Goal: Task Accomplishment & Management: Complete application form

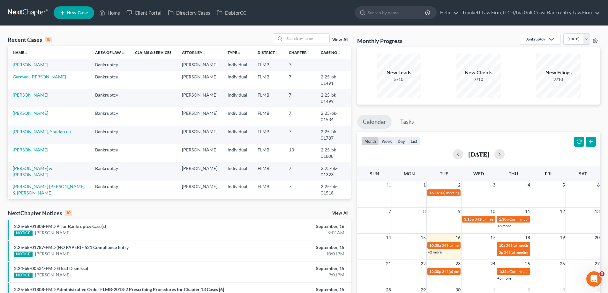
click at [35, 80] on link "German, [PERSON_NAME]" at bounding box center [39, 76] width 53 height 5
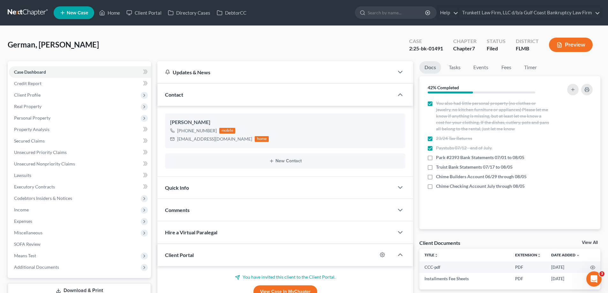
scroll to position [349, 0]
click at [38, 213] on span "Income" at bounding box center [80, 209] width 142 height 11
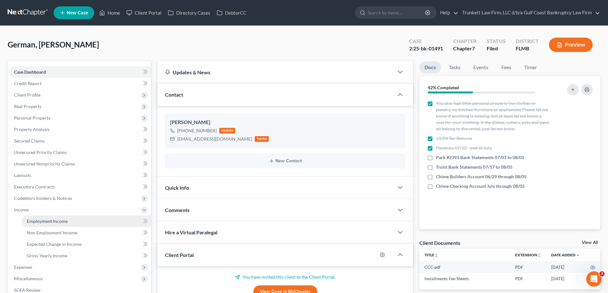
click at [49, 225] on link "Employment Income" at bounding box center [86, 221] width 129 height 11
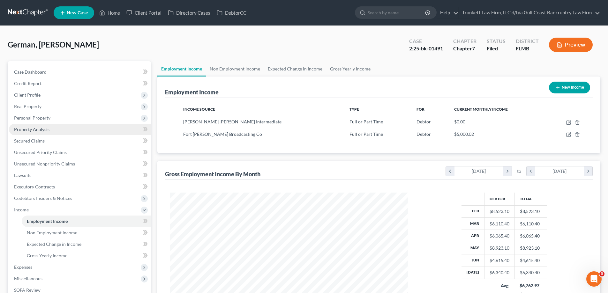
click at [36, 129] on span "Property Analysis" at bounding box center [31, 129] width 35 height 5
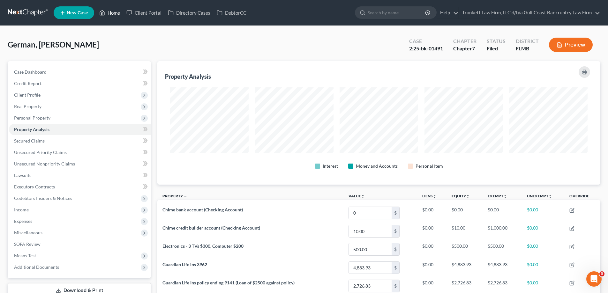
click at [112, 15] on link "Home" at bounding box center [109, 12] width 27 height 11
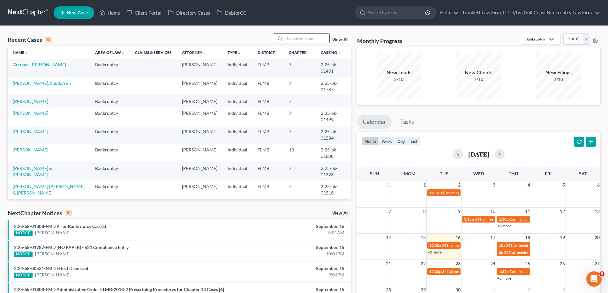
click at [303, 38] on input "search" at bounding box center [307, 38] width 45 height 9
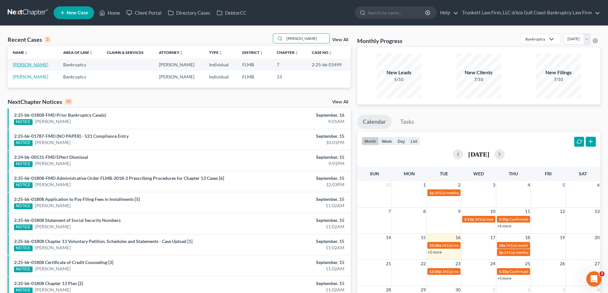
type input "valdes"
click at [28, 63] on link "[PERSON_NAME]" at bounding box center [30, 64] width 35 height 5
select select "3"
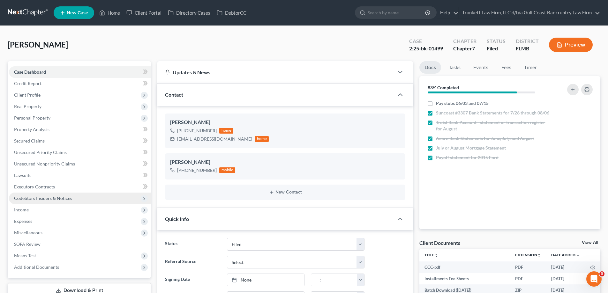
scroll to position [756, 0]
click at [34, 118] on span "Personal Property" at bounding box center [32, 117] width 36 height 5
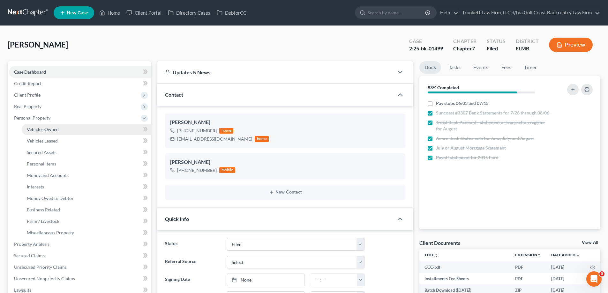
click at [49, 126] on link "Vehicles Owned" at bounding box center [86, 129] width 129 height 11
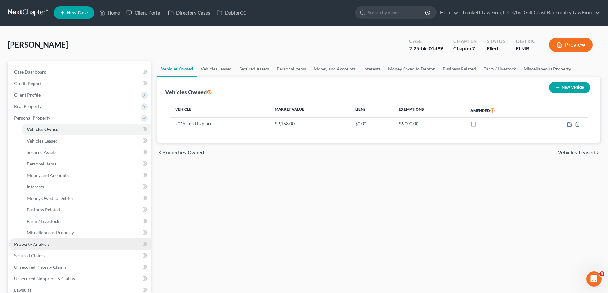
click at [49, 244] on link "Property Analysis" at bounding box center [80, 244] width 142 height 11
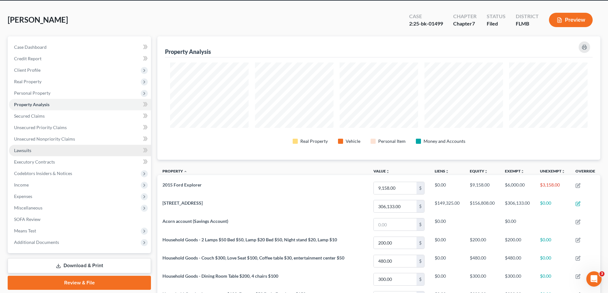
scroll to position [64, 0]
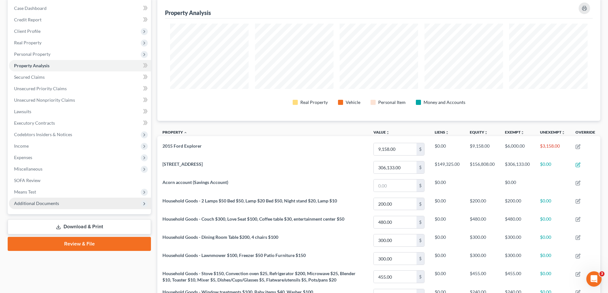
click at [48, 203] on span "Additional Documents" at bounding box center [36, 203] width 45 height 5
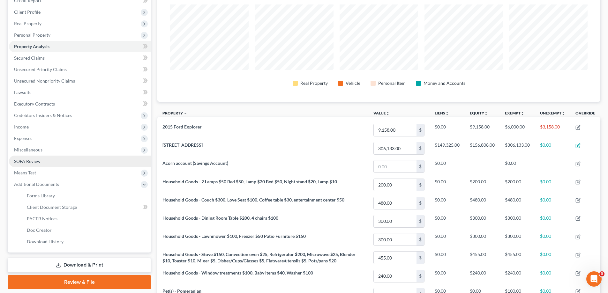
scroll to position [96, 0]
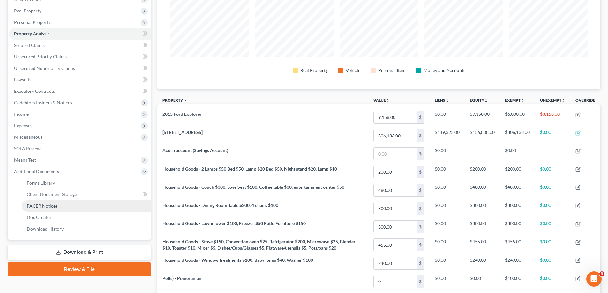
click at [51, 205] on span "PACER Notices" at bounding box center [42, 205] width 31 height 5
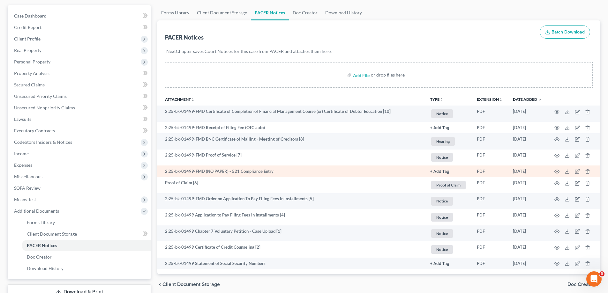
scroll to position [64, 0]
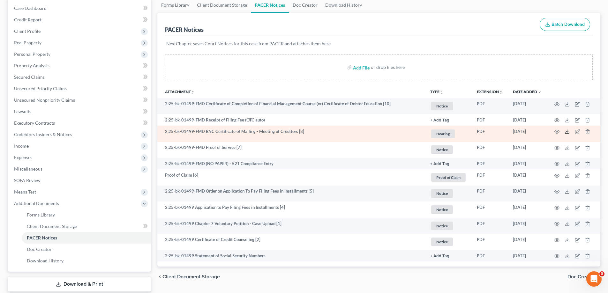
click at [568, 132] on polyline at bounding box center [567, 132] width 2 height 1
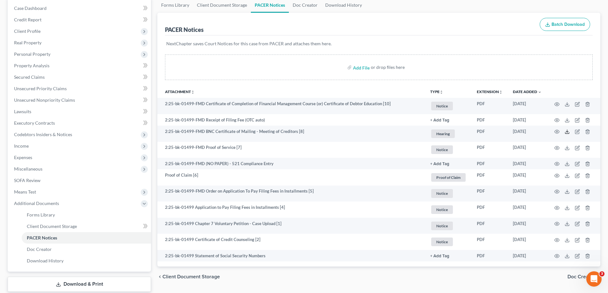
scroll to position [0, 0]
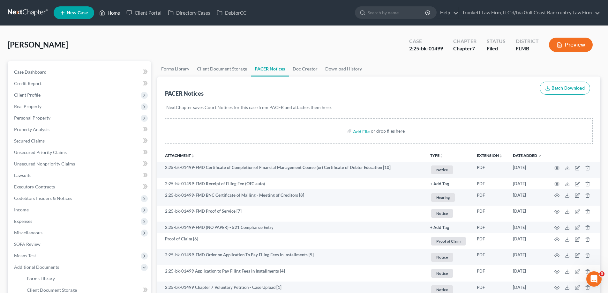
click at [111, 16] on link "Home" at bounding box center [109, 12] width 27 height 11
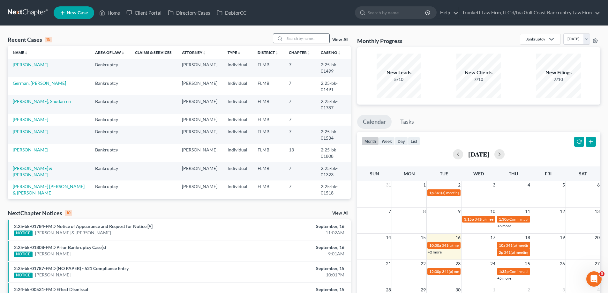
click at [306, 37] on input "search" at bounding box center [307, 38] width 45 height 9
drag, startPoint x: 294, startPoint y: 33, endPoint x: 295, endPoint y: 36, distance: 3.6
click at [294, 33] on div "Recent Cases 15 View All Name unfold_more expand_more expand_less Area of Law u…" at bounding box center [304, 237] width 608 height 422
click at [298, 39] on input "search" at bounding box center [307, 38] width 45 height 9
type input "cruz"
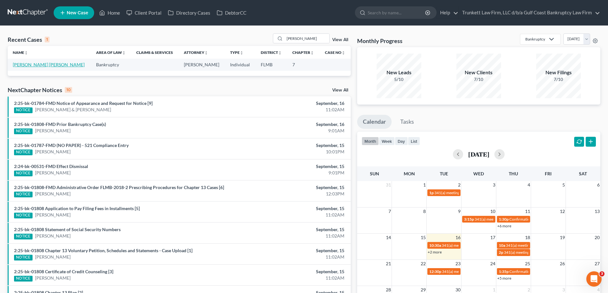
click at [45, 66] on link "[PERSON_NAME] [PERSON_NAME]" at bounding box center [49, 64] width 72 height 5
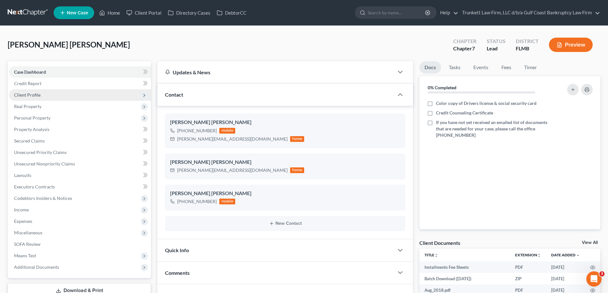
click at [35, 96] on span "Client Profile" at bounding box center [27, 94] width 27 height 5
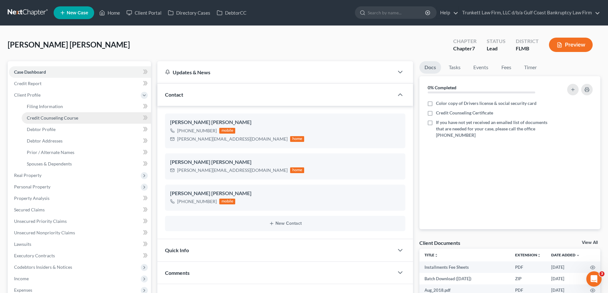
click at [62, 118] on span "Credit Counseling Course" at bounding box center [52, 117] width 51 height 5
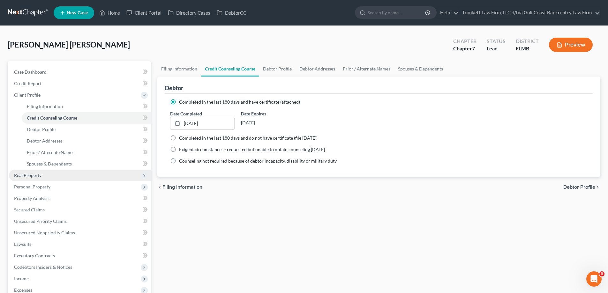
click at [30, 173] on span "Real Property" at bounding box center [27, 175] width 27 height 5
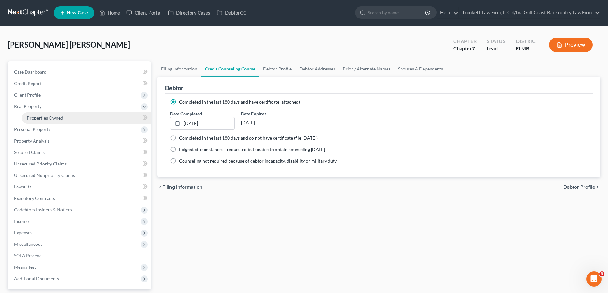
click at [46, 117] on span "Properties Owned" at bounding box center [45, 117] width 36 height 5
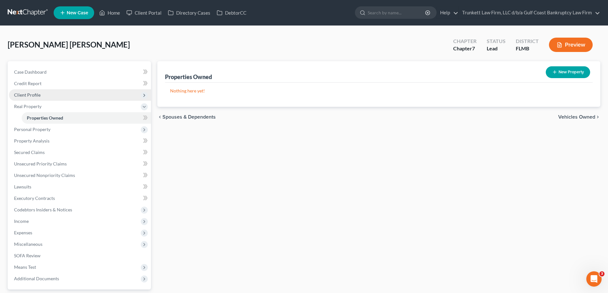
click at [34, 97] on span "Client Profile" at bounding box center [27, 94] width 27 height 5
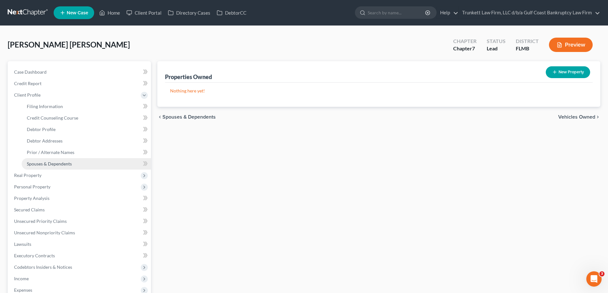
click at [60, 163] on span "Spouses & Dependents" at bounding box center [49, 163] width 45 height 5
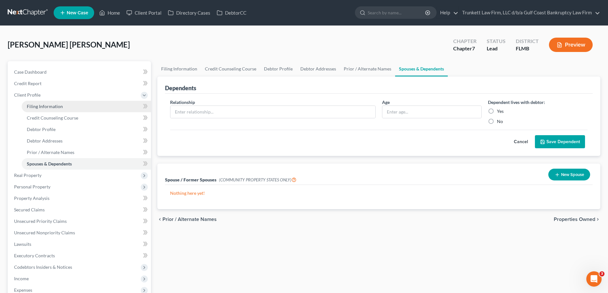
click at [55, 109] on span "Filing Information" at bounding box center [45, 106] width 36 height 5
select select "1"
select select "0"
select select "9"
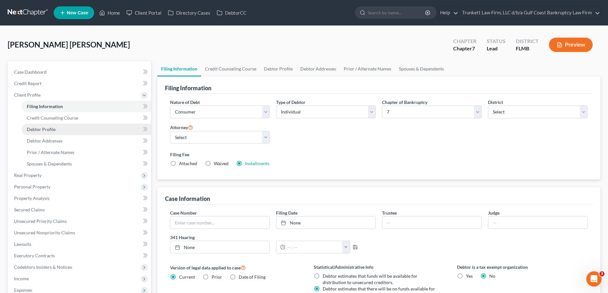
click at [50, 127] on span "Debtor Profile" at bounding box center [41, 129] width 29 height 5
select select "0"
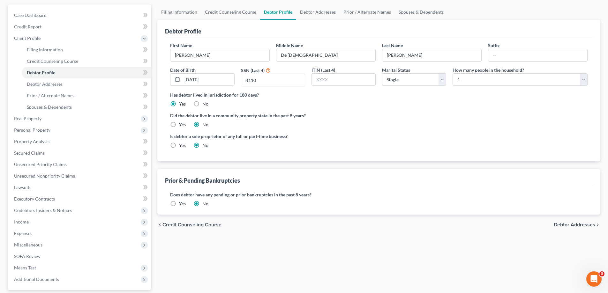
scroll to position [51, 0]
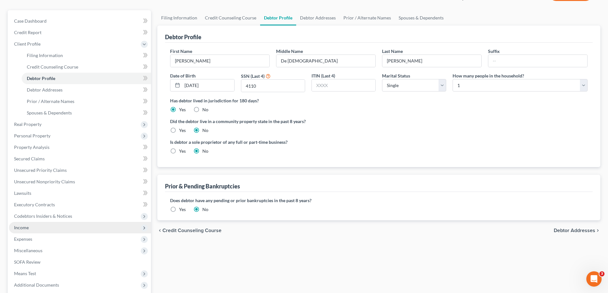
click at [29, 229] on span "Income" at bounding box center [80, 227] width 142 height 11
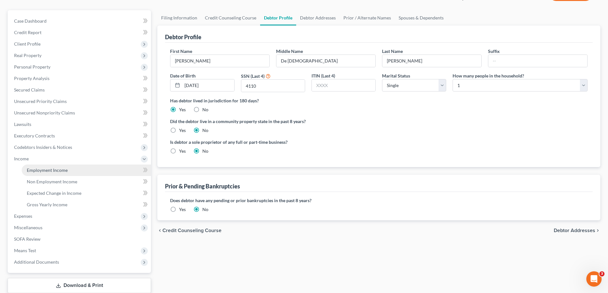
click at [65, 165] on link "Employment Income" at bounding box center [86, 170] width 129 height 11
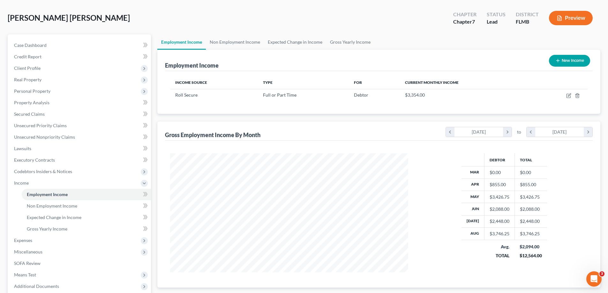
scroll to position [64, 0]
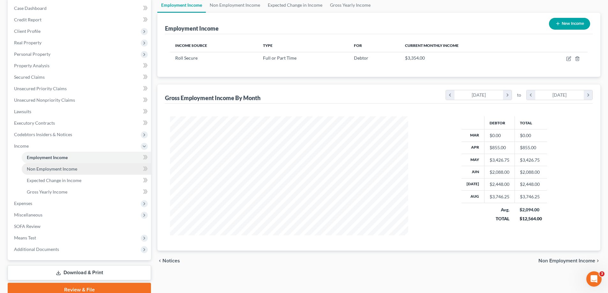
click at [67, 168] on span "Non Employment Income" at bounding box center [52, 168] width 50 height 5
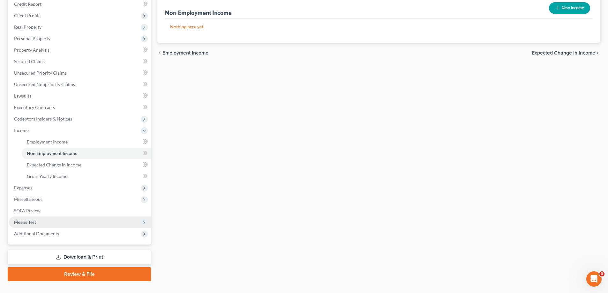
scroll to position [92, 0]
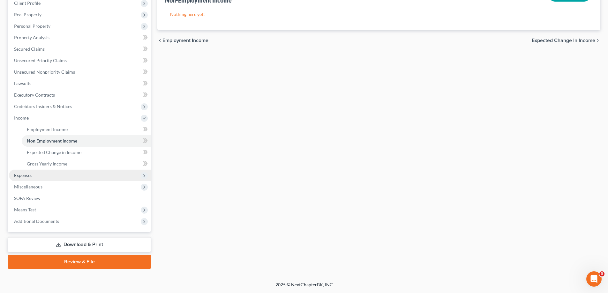
click at [30, 175] on span "Expenses" at bounding box center [23, 175] width 18 height 5
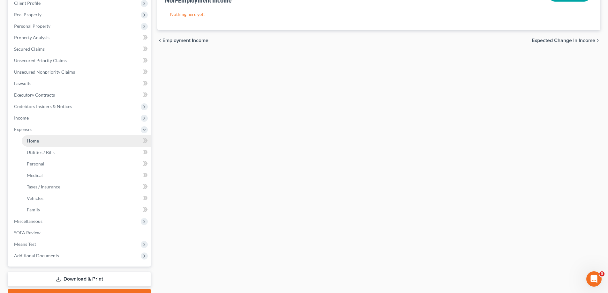
click at [45, 142] on link "Home" at bounding box center [86, 140] width 129 height 11
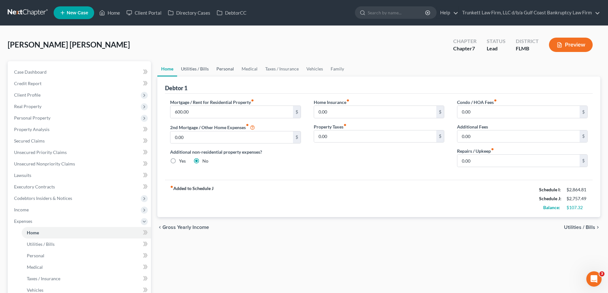
click at [201, 69] on link "Utilities / Bills" at bounding box center [194, 68] width 35 height 15
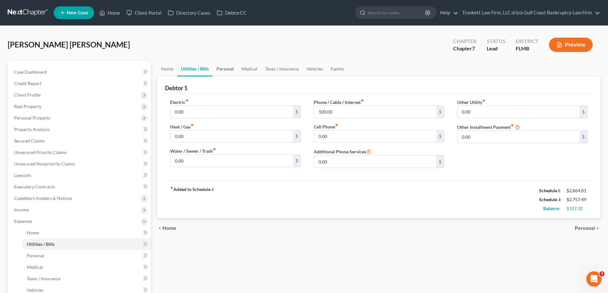
click at [223, 69] on link "Personal" at bounding box center [225, 68] width 25 height 15
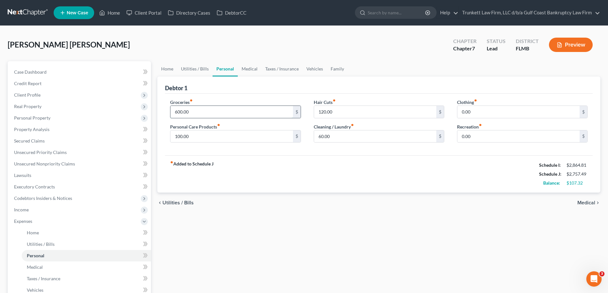
click at [201, 110] on input "600.00" at bounding box center [232, 112] width 122 height 12
click at [335, 113] on input "120.00" at bounding box center [375, 112] width 122 height 12
click at [477, 139] on input "0.00" at bounding box center [519, 137] width 122 height 12
type input "100"
click at [475, 107] on input "0.00" at bounding box center [519, 112] width 122 height 12
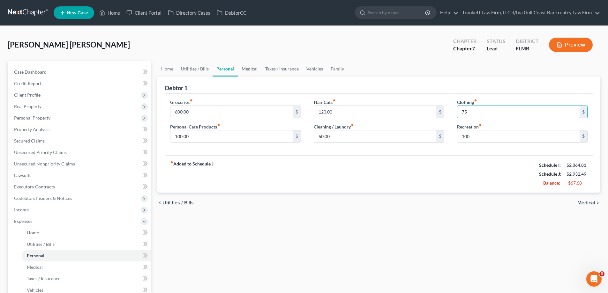
type input "75"
click at [247, 67] on link "Medical" at bounding box center [250, 68] width 24 height 15
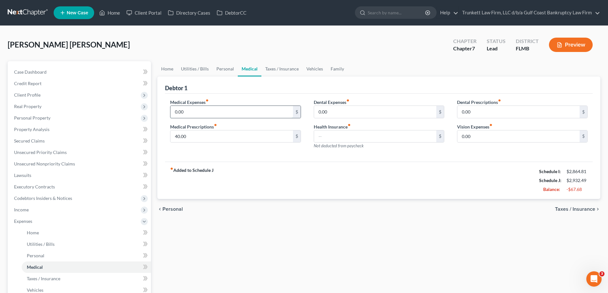
click at [203, 113] on input "0.00" at bounding box center [232, 112] width 122 height 12
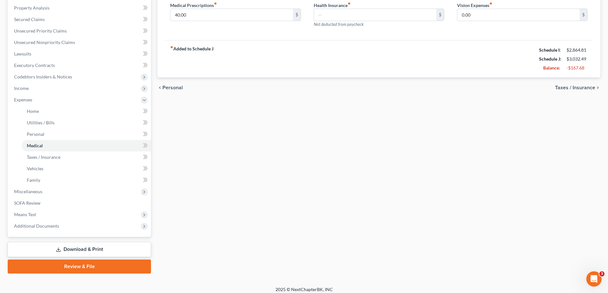
scroll to position [126, 0]
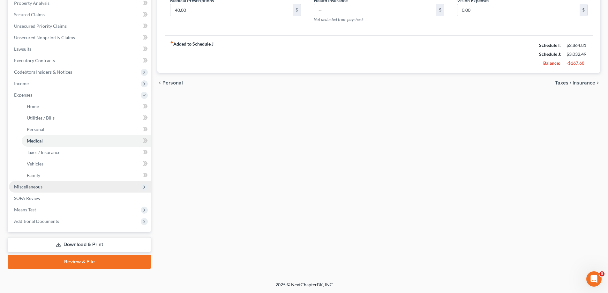
click at [39, 186] on span "Miscellaneous" at bounding box center [28, 186] width 28 height 5
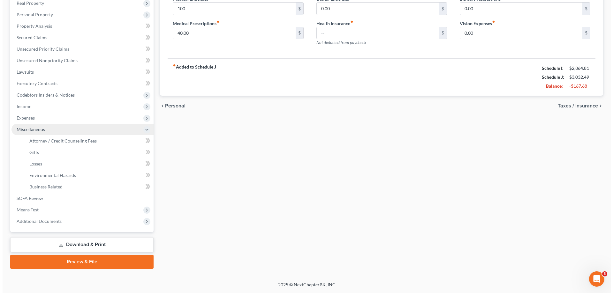
scroll to position [103, 0]
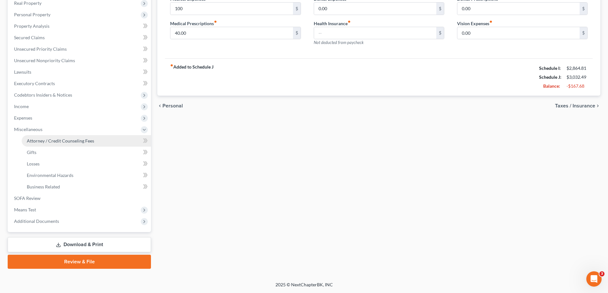
click at [67, 136] on link "Attorney / Credit Counseling Fees" at bounding box center [86, 140] width 129 height 11
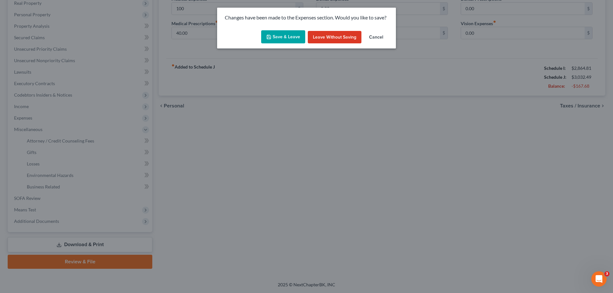
click at [287, 32] on button "Save & Leave" at bounding box center [283, 36] width 44 height 13
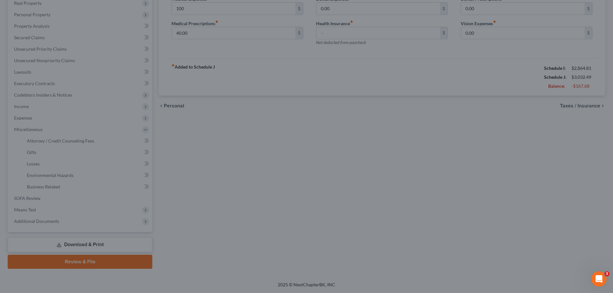
type input "100.00"
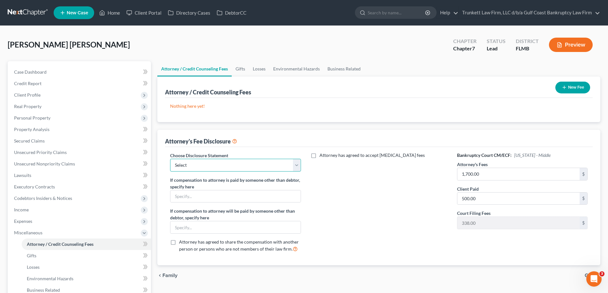
drag, startPoint x: 209, startPoint y: 164, endPoint x: 207, endPoint y: 171, distance: 7.5
click at [209, 164] on select "Select Attorney fee Disclosure" at bounding box center [235, 165] width 131 height 13
select select "0"
click at [170, 159] on select "Select Attorney fee Disclosure" at bounding box center [235, 165] width 131 height 13
click at [489, 173] on input "1,700.00" at bounding box center [519, 174] width 122 height 12
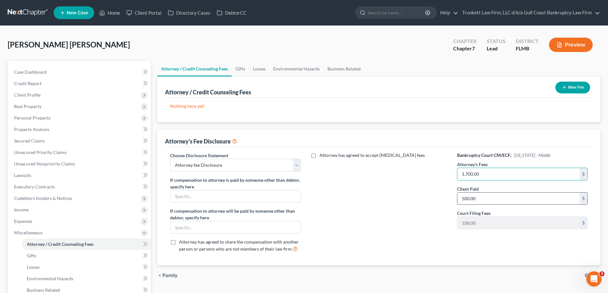
click at [487, 200] on input "500.00" at bounding box center [519, 199] width 122 height 12
type input "1,700"
click at [575, 87] on button "New Fee" at bounding box center [573, 88] width 35 height 12
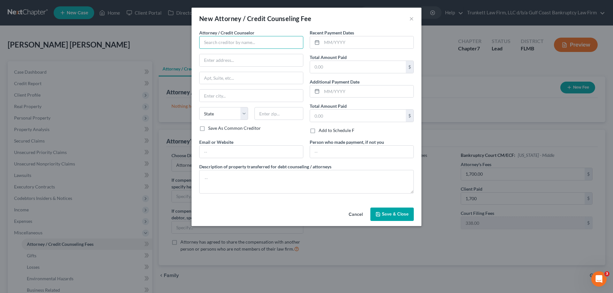
click at [259, 45] on input "text" at bounding box center [251, 42] width 104 height 13
type input "Trunkett Law Firm d/b/a Gulf Coast Bankruptcy Law firm"
click at [350, 46] on input "text" at bounding box center [368, 42] width 92 height 12
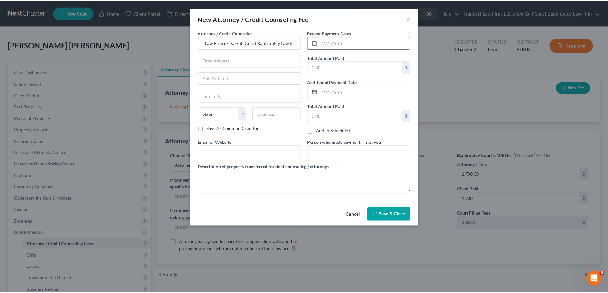
scroll to position [0, 0]
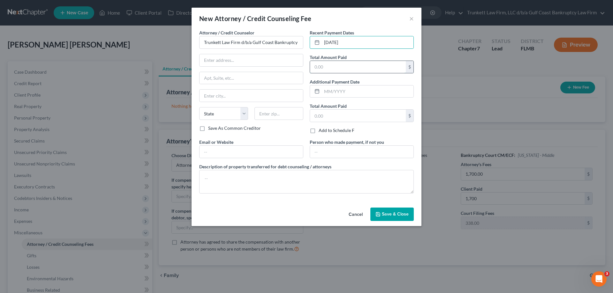
click at [340, 66] on input "text" at bounding box center [358, 67] width 96 height 12
drag, startPoint x: 335, startPoint y: 42, endPoint x: 372, endPoint y: 78, distance: 52.2
click at [335, 42] on input "09/16/2025" at bounding box center [368, 42] width 92 height 12
type input "09/8/2025"
click at [348, 66] on input "text" at bounding box center [358, 67] width 96 height 12
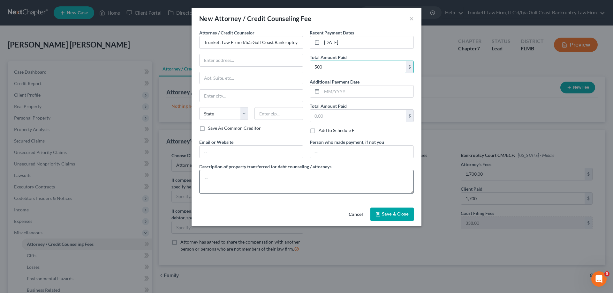
type input "500"
click at [245, 184] on textarea at bounding box center [306, 182] width 215 height 24
type textarea "Bankruptcy attoney fee fees"
click at [331, 41] on input "09/8/2025" at bounding box center [368, 42] width 92 height 12
type input "09/18/2025"
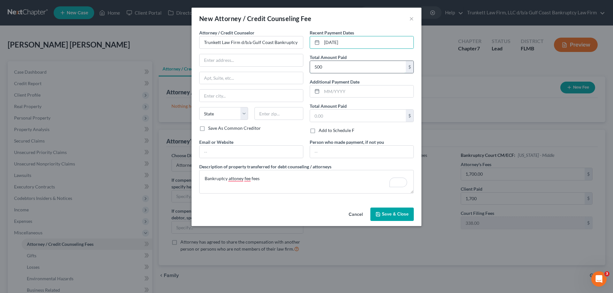
click at [328, 70] on input "500" at bounding box center [358, 67] width 96 height 12
type input "1,200"
type input "09/08/2025"
type input "500"
click at [396, 214] on span "Save & Close" at bounding box center [395, 214] width 27 height 5
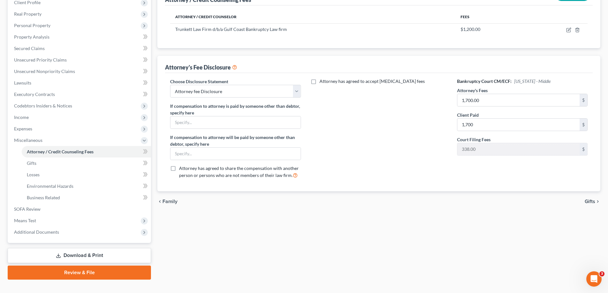
scroll to position [96, 0]
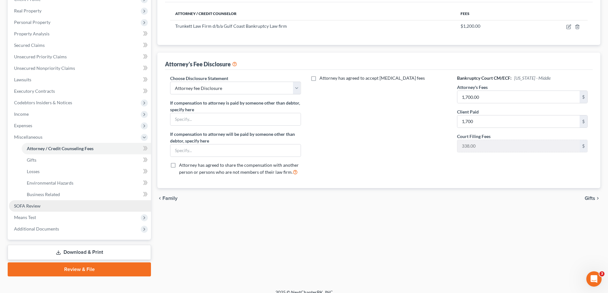
click at [41, 205] on link "SOFA Review" at bounding box center [80, 206] width 142 height 11
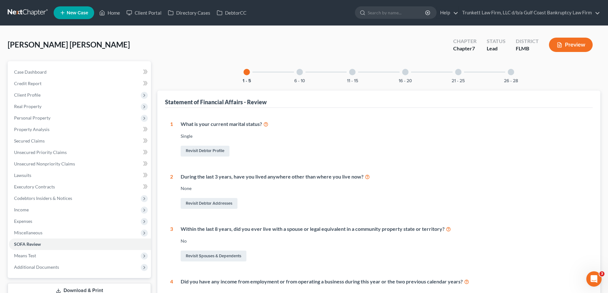
click at [300, 72] on div at bounding box center [300, 72] width 6 height 6
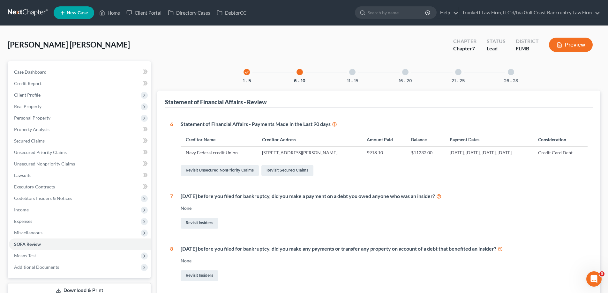
click at [353, 72] on div at bounding box center [352, 72] width 6 height 6
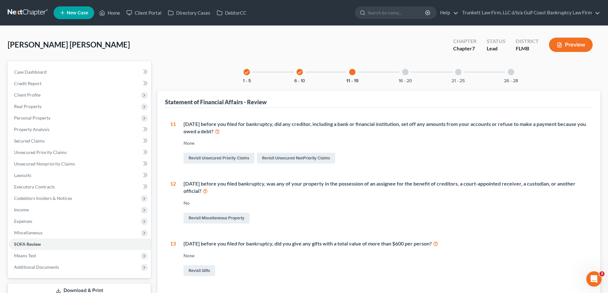
click at [405, 72] on div at bounding box center [405, 72] width 6 height 6
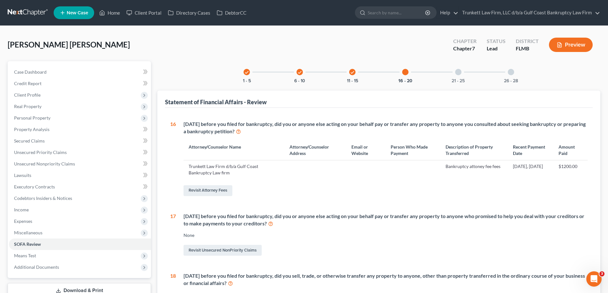
click at [460, 70] on div at bounding box center [458, 72] width 6 height 6
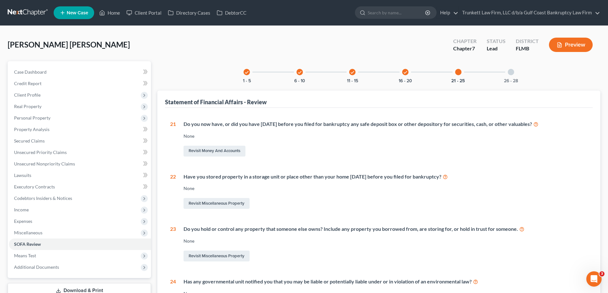
click at [510, 71] on div at bounding box center [511, 72] width 6 height 6
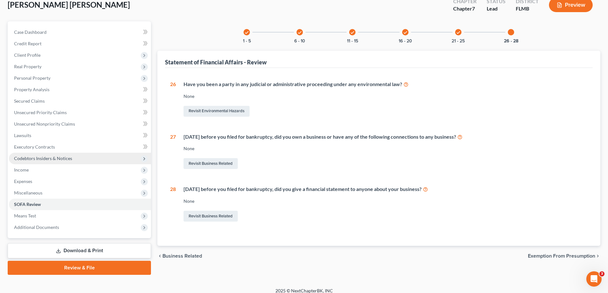
scroll to position [46, 0]
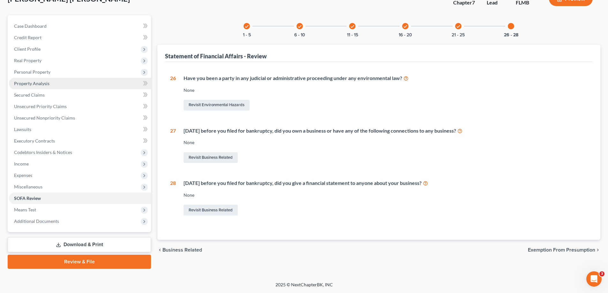
click at [39, 80] on link "Property Analysis" at bounding box center [80, 83] width 142 height 11
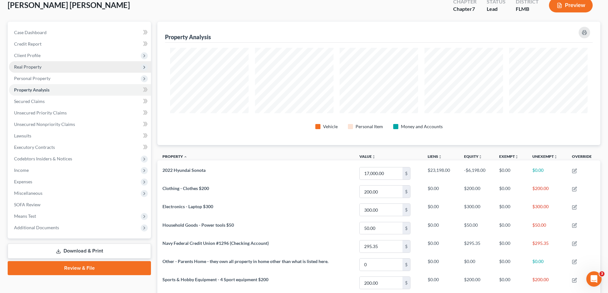
scroll to position [32, 0]
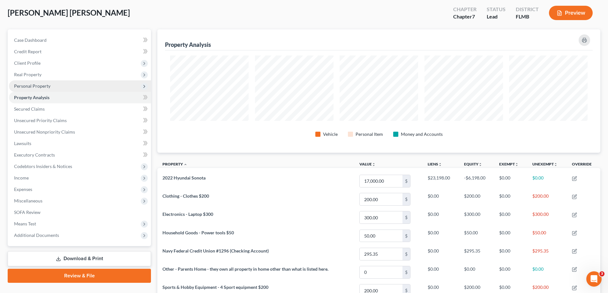
click at [39, 87] on span "Personal Property" at bounding box center [32, 85] width 36 height 5
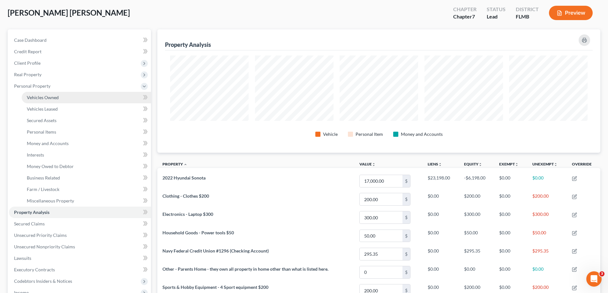
click at [51, 97] on span "Vehicles Owned" at bounding box center [43, 97] width 32 height 5
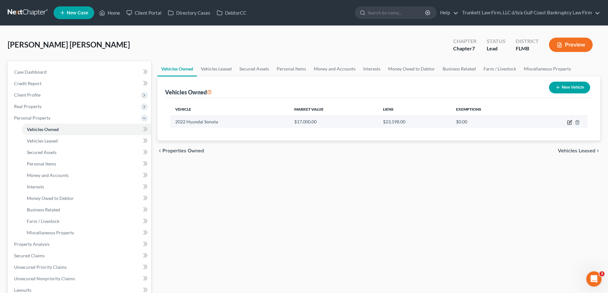
click at [571, 122] on icon "button" at bounding box center [569, 122] width 5 height 5
select select "0"
select select "4"
select select "3"
select select "0"
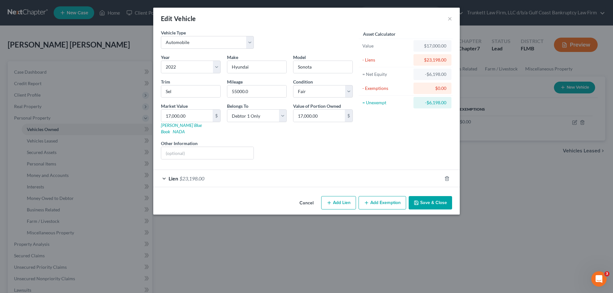
click at [382, 196] on button "Add Exemption" at bounding box center [383, 202] width 48 height 13
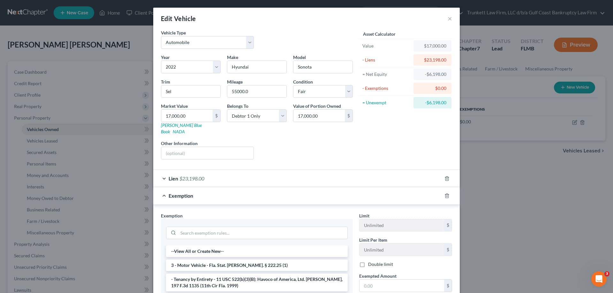
drag, startPoint x: 226, startPoint y: 258, endPoint x: 388, endPoint y: 251, distance: 162.4
click at [226, 260] on li "3 - Motor Vehicle - Fla. Stat. Ann. § 222.25 (1)" at bounding box center [257, 265] width 182 height 11
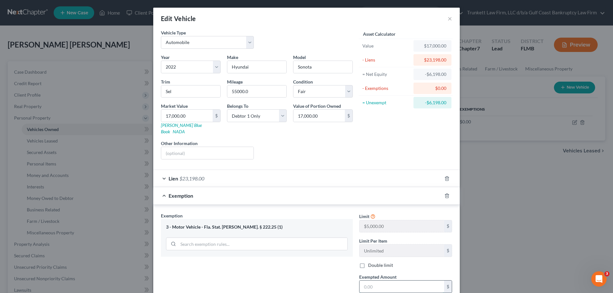
click at [386, 281] on input "text" at bounding box center [402, 287] width 85 height 12
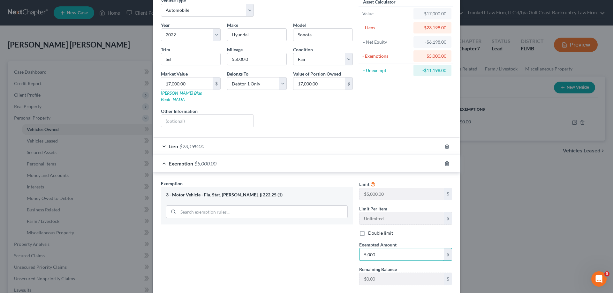
scroll to position [64, 0]
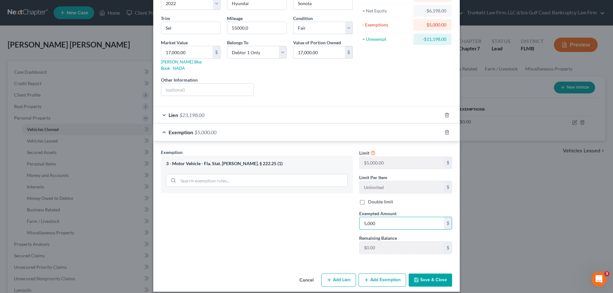
type input "5,000"
click at [434, 274] on button "Save & Close" at bounding box center [430, 280] width 43 height 13
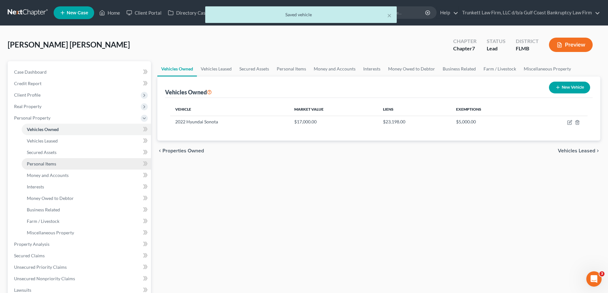
click at [49, 164] on span "Personal Items" at bounding box center [41, 163] width 29 height 5
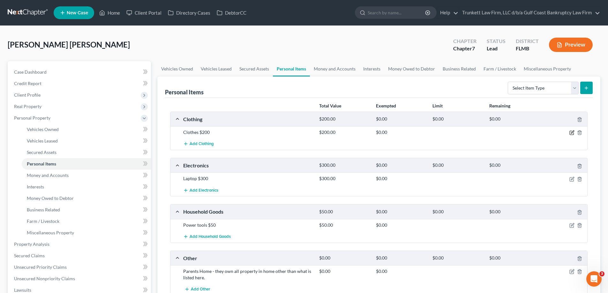
click at [573, 132] on icon "button" at bounding box center [572, 132] width 5 height 5
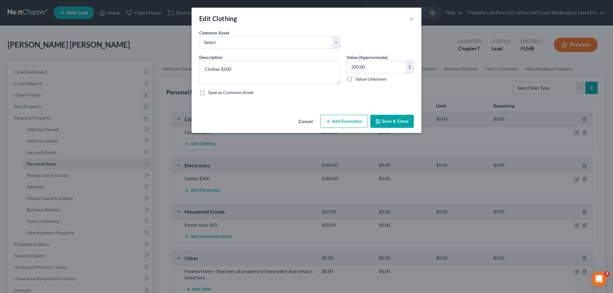
click at [348, 119] on button "Add Exemption" at bounding box center [344, 121] width 48 height 13
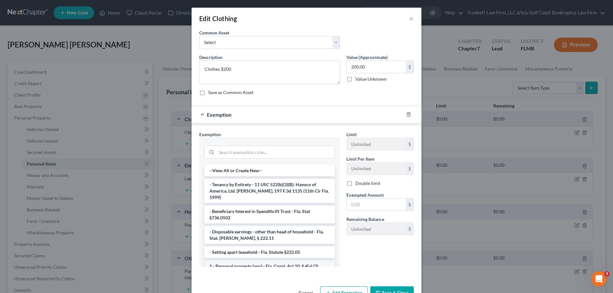
click at [295, 261] on li "1 - Personal property (any) - Fla. Const. Art.10, § 4(a) (2)" at bounding box center [269, 266] width 131 height 11
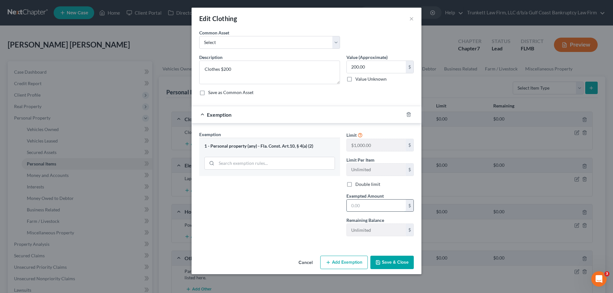
click at [370, 206] on input "text" at bounding box center [376, 206] width 59 height 12
type input "200"
click at [390, 266] on button "Save & Close" at bounding box center [391, 262] width 43 height 13
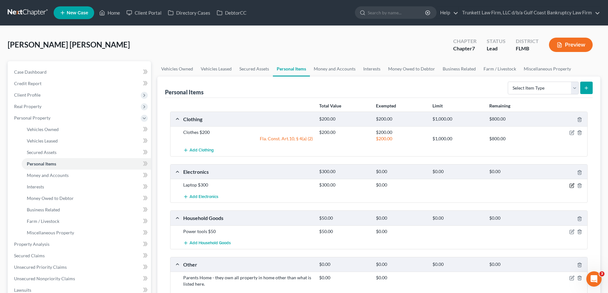
click at [571, 183] on icon "button" at bounding box center [572, 185] width 5 height 5
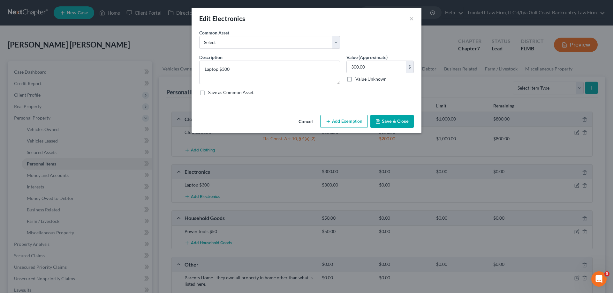
click at [344, 117] on button "Add Exemption" at bounding box center [344, 121] width 48 height 13
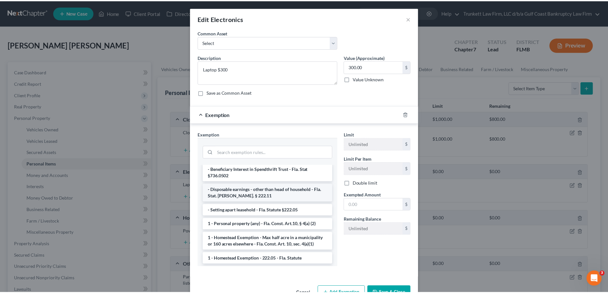
scroll to position [64, 0]
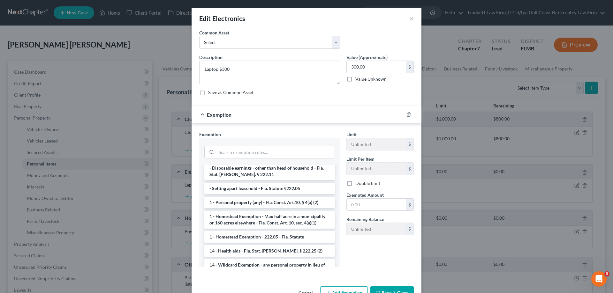
drag, startPoint x: 305, startPoint y: 261, endPoint x: 344, endPoint y: 239, distance: 45.0
click at [305, 261] on li "14 - Wildcard Exemption - any personal property in lieu of homestead exemption …" at bounding box center [269, 272] width 131 height 24
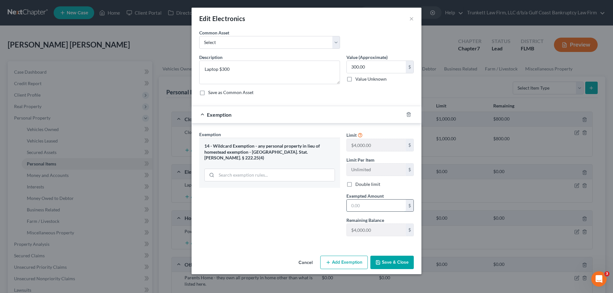
click at [371, 209] on input "text" at bounding box center [376, 206] width 59 height 12
type input "300"
drag, startPoint x: 292, startPoint y: 224, endPoint x: 426, endPoint y: 269, distance: 141.1
click at [293, 224] on div "Exemption Set must be selected for CA. Exemption * 14 - Wildcard Exemption - an…" at bounding box center [269, 186] width 147 height 110
click at [408, 263] on button "Save & Close" at bounding box center [391, 262] width 43 height 13
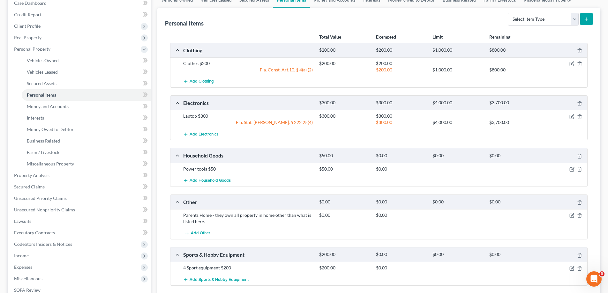
scroll to position [96, 0]
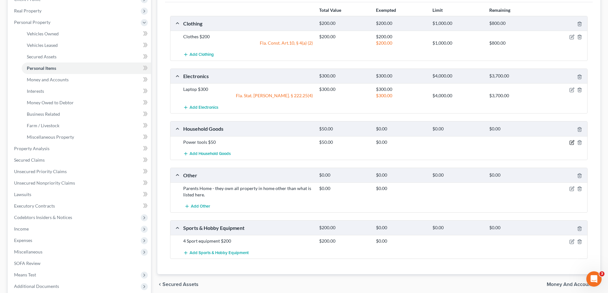
click at [571, 140] on icon "button" at bounding box center [572, 142] width 5 height 5
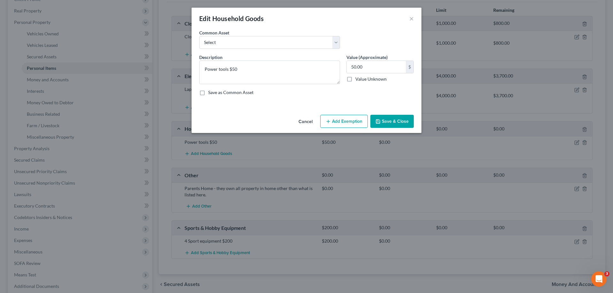
click at [347, 122] on button "Add Exemption" at bounding box center [344, 121] width 48 height 13
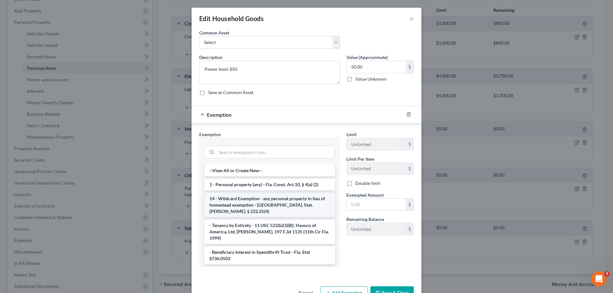
click at [262, 202] on li "14 - Wildcard Exemption - any personal property in lieu of homestead exemption …" at bounding box center [269, 205] width 131 height 24
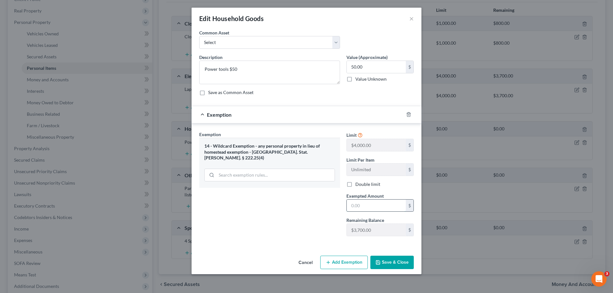
click at [365, 209] on input "text" at bounding box center [376, 206] width 59 height 12
type input "50"
drag, startPoint x: 289, startPoint y: 207, endPoint x: 418, endPoint y: 264, distance: 141.0
click at [289, 207] on div "Exemption Set must be selected for CA. Exemption * 14 - Wildcard Exemption - an…" at bounding box center [269, 186] width 147 height 110
click at [403, 260] on button "Save & Close" at bounding box center [391, 262] width 43 height 13
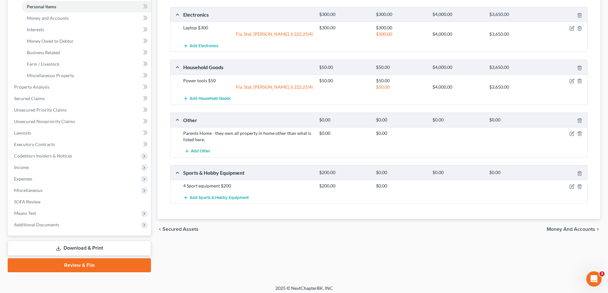
scroll to position [160, 0]
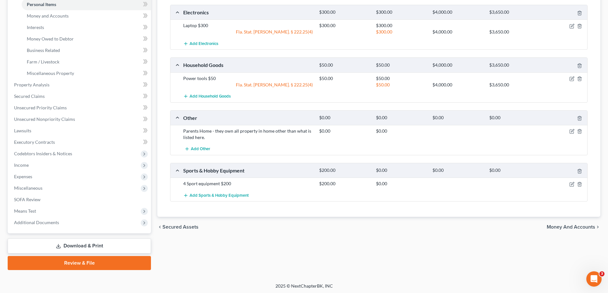
click at [574, 187] on div at bounding box center [565, 184] width 45 height 6
click at [574, 186] on icon "button" at bounding box center [572, 184] width 5 height 5
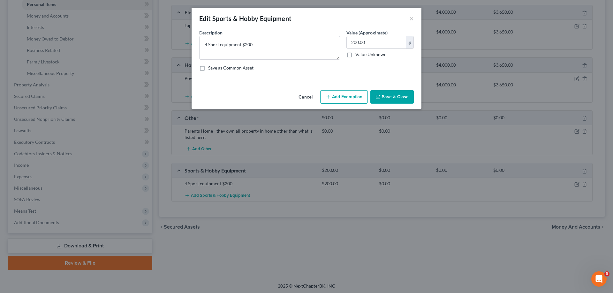
click at [350, 96] on button "Add Exemption" at bounding box center [344, 96] width 48 height 13
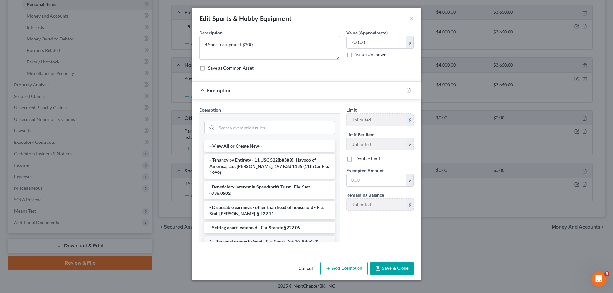
click at [295, 236] on li "1 - Personal property (any) - Fla. Const. Art.10, § 4(a) (2)" at bounding box center [269, 241] width 131 height 11
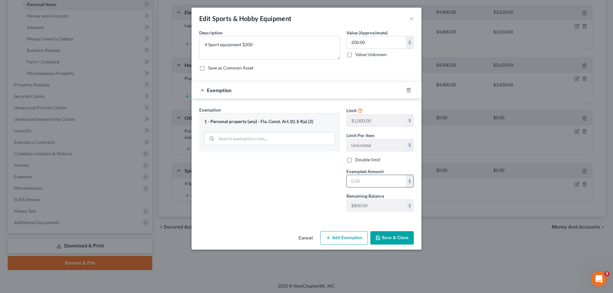
click at [373, 185] on input "text" at bounding box center [376, 181] width 59 height 12
type input "200"
click at [396, 237] on button "Save & Close" at bounding box center [391, 237] width 43 height 13
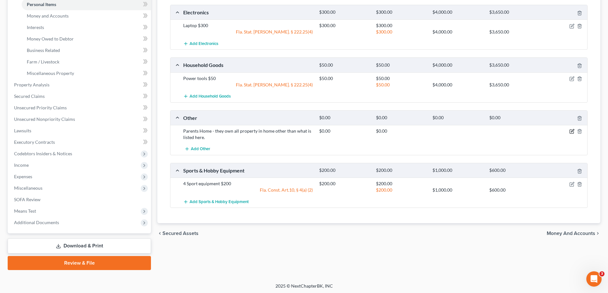
click at [571, 131] on icon "button" at bounding box center [572, 131] width 5 height 5
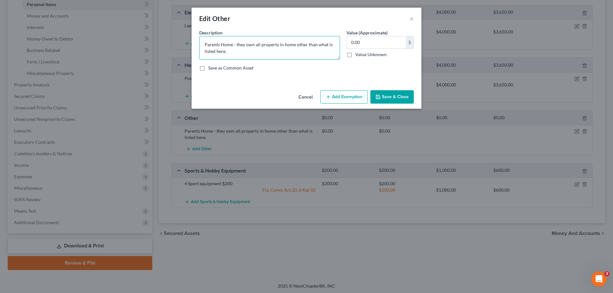
click at [203, 45] on textarea "Parents Home - they own all property in home other than what is listed here." at bounding box center [269, 48] width 141 height 24
type textarea "Debtor lives with Parents - they own all property in home other than what is li…"
click at [355, 54] on label "Value Unknown" at bounding box center [370, 54] width 31 height 6
click at [358, 54] on input "Value Unknown" at bounding box center [360, 53] width 4 height 4
checkbox input "true"
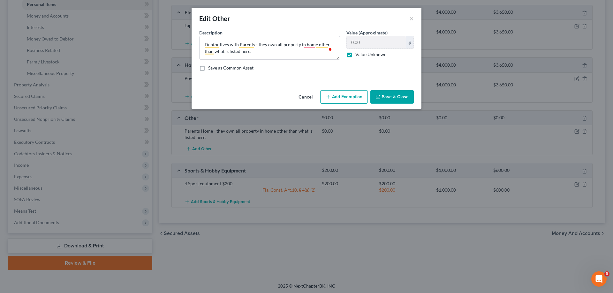
click at [406, 97] on button "Save & Close" at bounding box center [391, 96] width 43 height 13
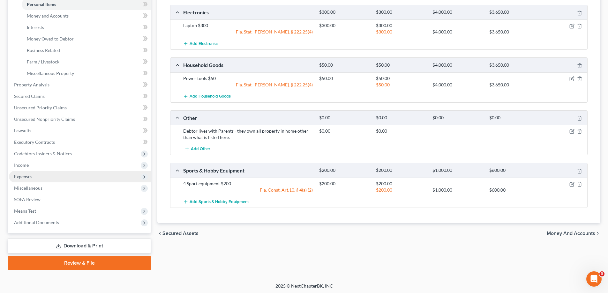
scroll to position [161, 0]
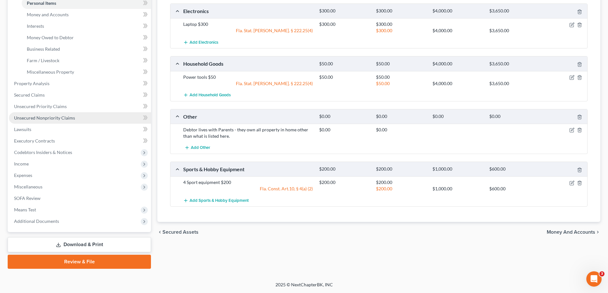
click at [55, 117] on span "Unsecured Nonpriority Claims" at bounding box center [44, 117] width 61 height 5
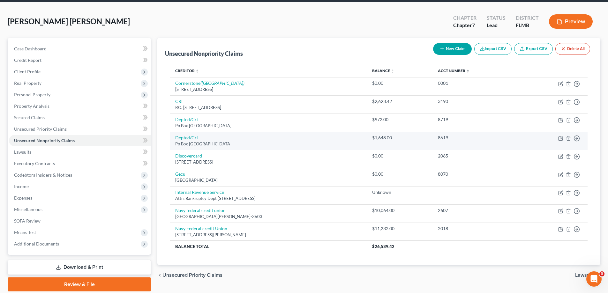
scroll to position [46, 0]
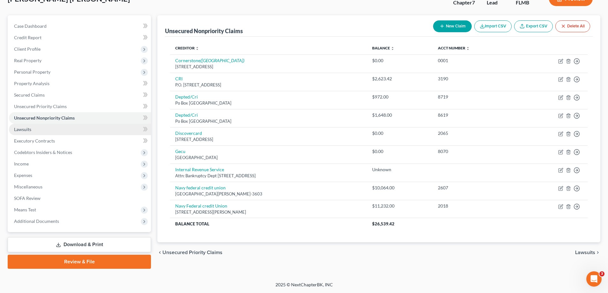
click at [30, 129] on span "Lawsuits" at bounding box center [22, 129] width 17 height 5
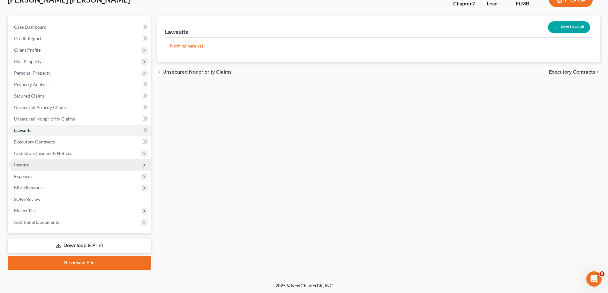
scroll to position [46, 0]
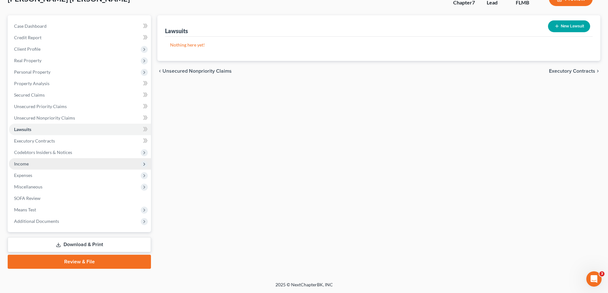
click at [30, 165] on span "Income" at bounding box center [80, 163] width 142 height 11
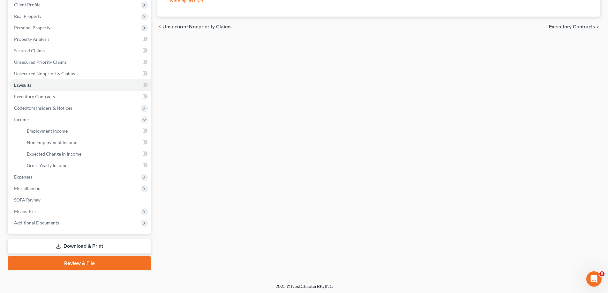
scroll to position [92, 0]
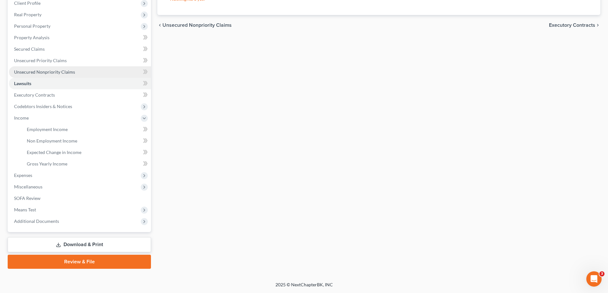
click at [56, 69] on span "Unsecured Nonpriority Claims" at bounding box center [44, 71] width 61 height 5
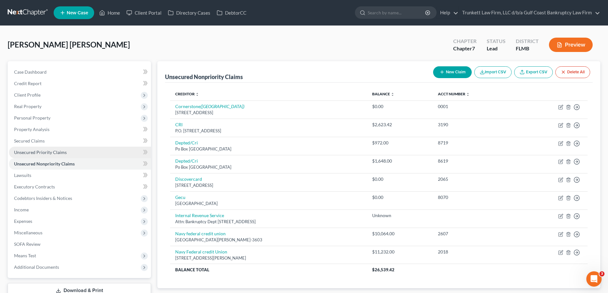
click at [51, 151] on span "Unsecured Priority Claims" at bounding box center [40, 152] width 53 height 5
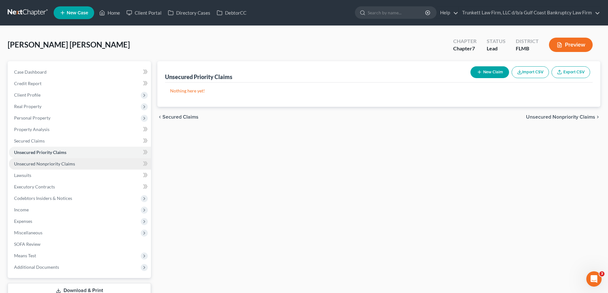
click at [54, 166] on span "Unsecured Nonpriority Claims" at bounding box center [44, 163] width 61 height 5
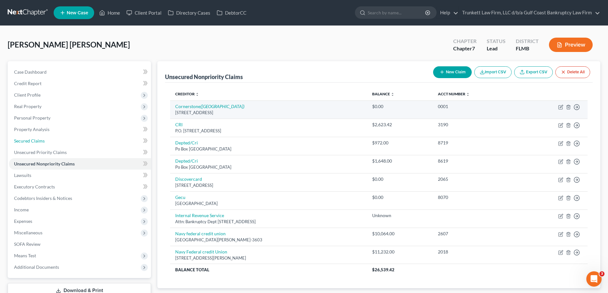
drag, startPoint x: 43, startPoint y: 140, endPoint x: 349, endPoint y: 116, distance: 307.2
click at [43, 140] on span "Secured Claims" at bounding box center [29, 140] width 31 height 5
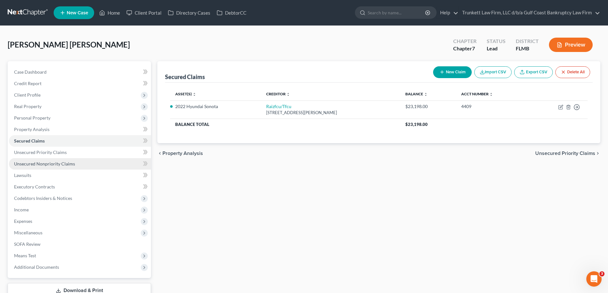
click at [29, 163] on span "Unsecured Nonpriority Claims" at bounding box center [44, 163] width 61 height 5
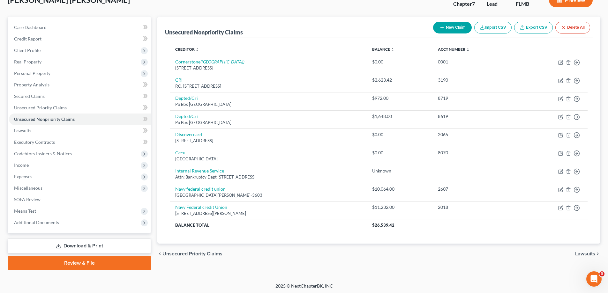
scroll to position [46, 0]
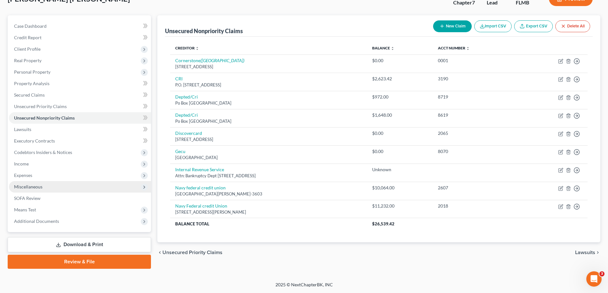
click at [40, 186] on span "Miscellaneous" at bounding box center [28, 186] width 28 height 5
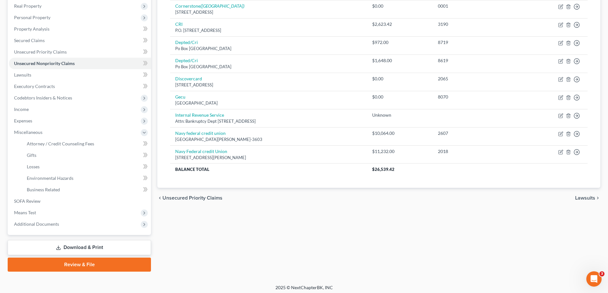
scroll to position [103, 0]
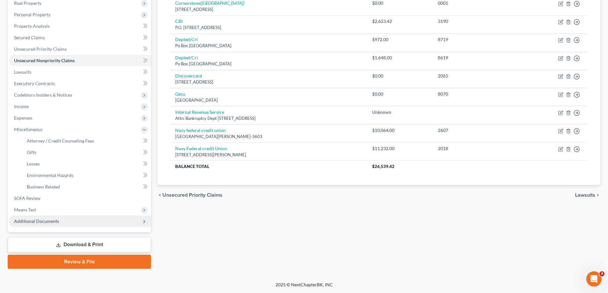
click at [42, 221] on span "Additional Documents" at bounding box center [36, 221] width 45 height 5
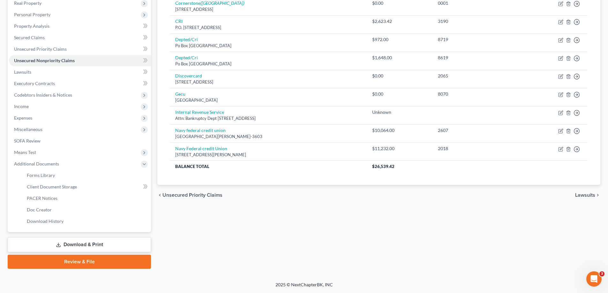
click at [86, 247] on link "Download & Print" at bounding box center [79, 245] width 143 height 15
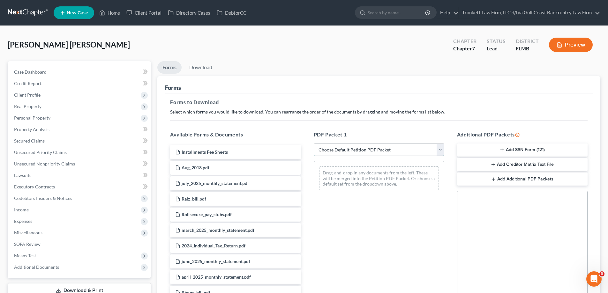
click at [344, 152] on select "Choose Default Petition PDF Packet Complete Bankruptcy Petition (all forms and …" at bounding box center [379, 150] width 131 height 13
select select "0"
click at [314, 144] on select "Choose Default Petition PDF Packet Complete Bankruptcy Petition (all forms and …" at bounding box center [379, 150] width 131 height 13
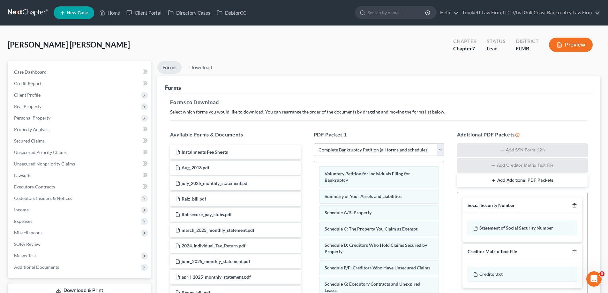
click at [576, 205] on polyline "button" at bounding box center [575, 205] width 4 height 0
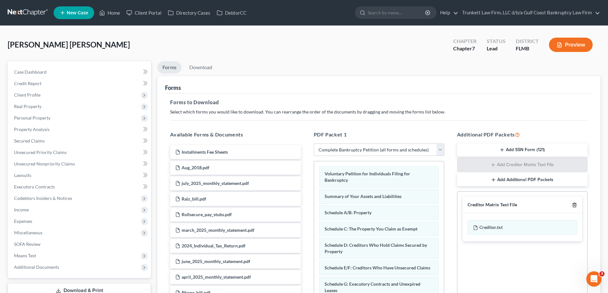
click at [576, 205] on icon "button" at bounding box center [574, 205] width 3 height 4
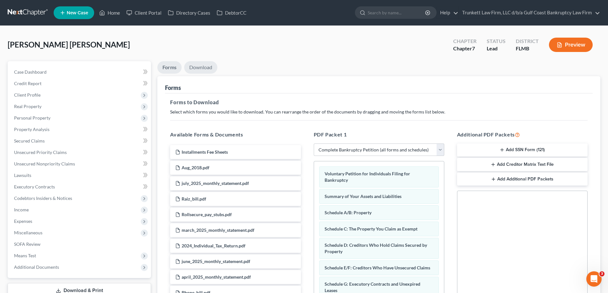
click at [199, 63] on link "Download" at bounding box center [200, 67] width 33 height 12
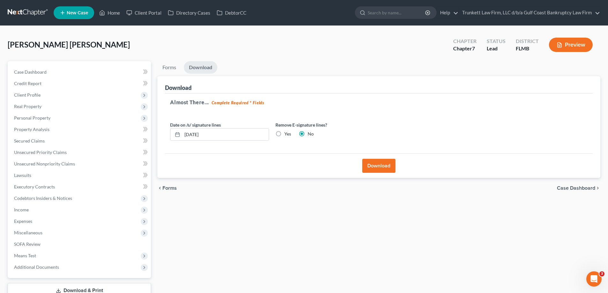
click at [369, 163] on button "Download" at bounding box center [378, 166] width 33 height 14
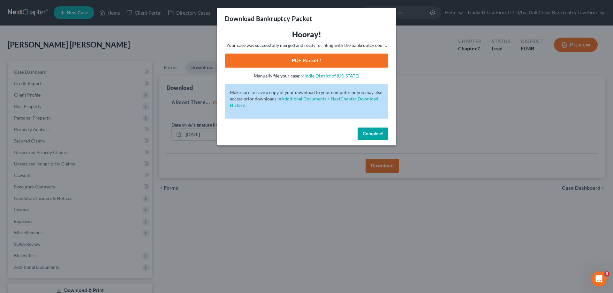
click at [371, 134] on span "Complete!" at bounding box center [373, 133] width 20 height 5
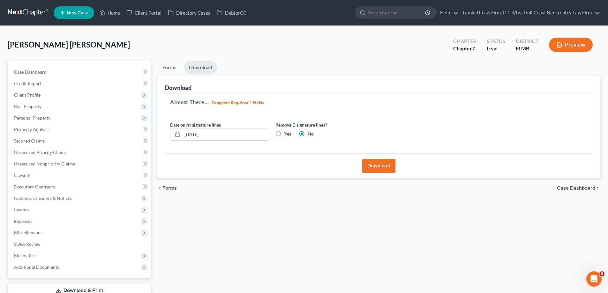
click at [383, 167] on button "Download" at bounding box center [378, 166] width 33 height 14
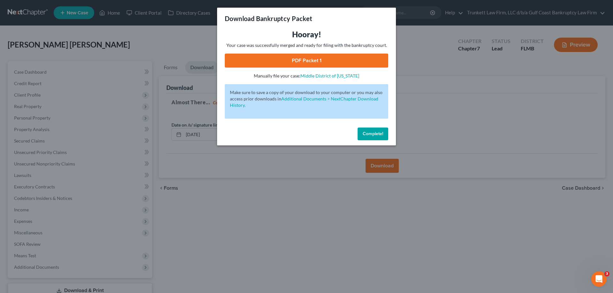
click at [285, 58] on link "PDF Packet 1" at bounding box center [306, 61] width 163 height 14
click at [380, 131] on button "Complete!" at bounding box center [373, 134] width 31 height 13
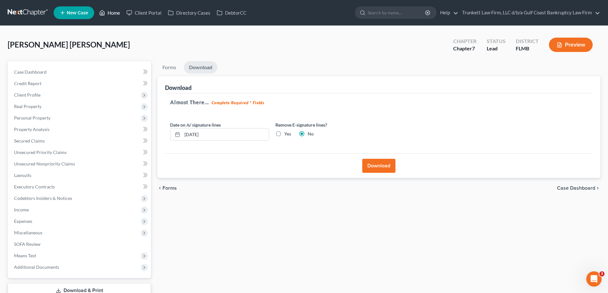
click at [114, 15] on link "Home" at bounding box center [109, 12] width 27 height 11
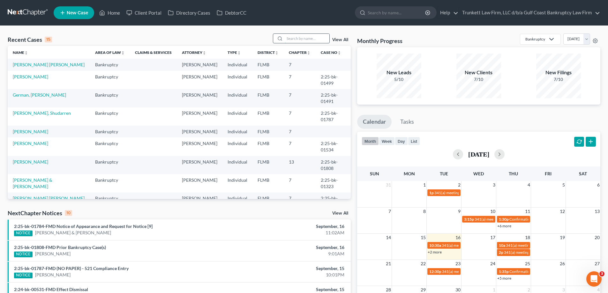
click at [302, 36] on input "search" at bounding box center [307, 38] width 45 height 9
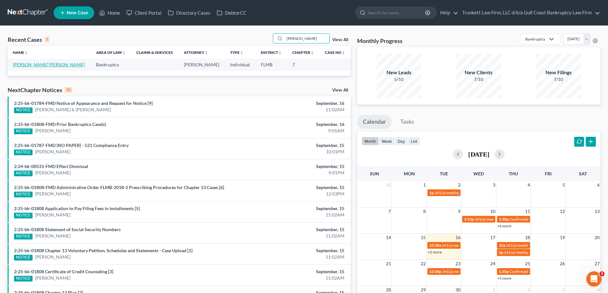
type input "cruz"
click at [43, 65] on link "[PERSON_NAME] [PERSON_NAME]" at bounding box center [49, 64] width 72 height 5
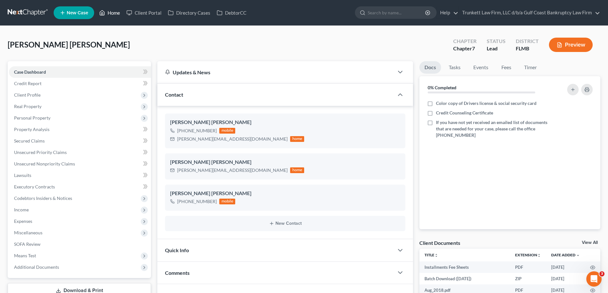
click at [113, 11] on link "Home" at bounding box center [109, 12] width 27 height 11
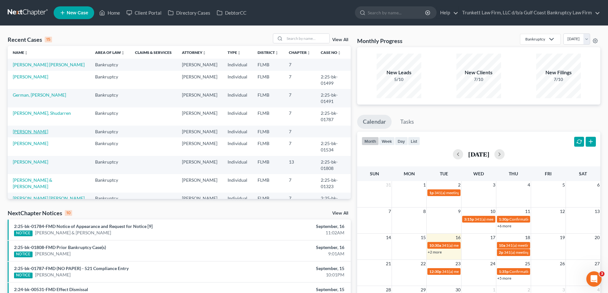
click at [31, 134] on link "[PERSON_NAME]" at bounding box center [30, 131] width 35 height 5
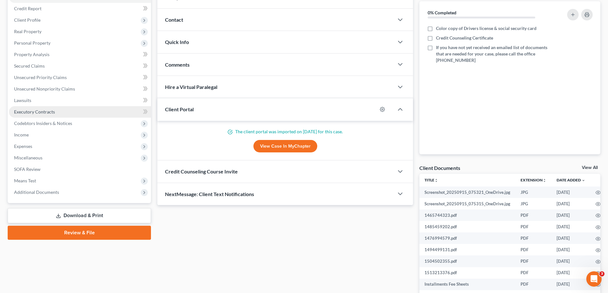
scroll to position [96, 0]
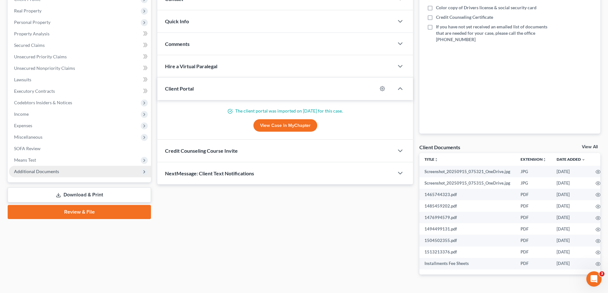
click at [42, 170] on span "Additional Documents" at bounding box center [36, 171] width 45 height 5
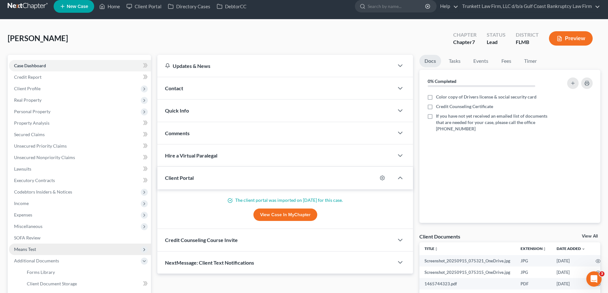
scroll to position [0, 0]
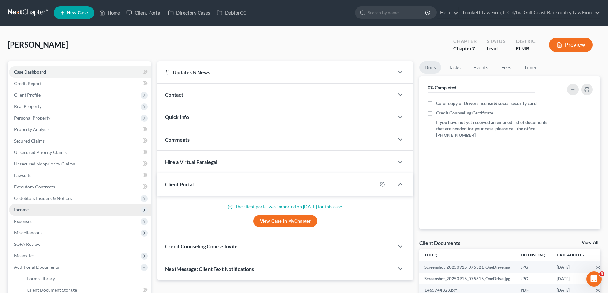
click at [31, 207] on span "Income" at bounding box center [80, 209] width 142 height 11
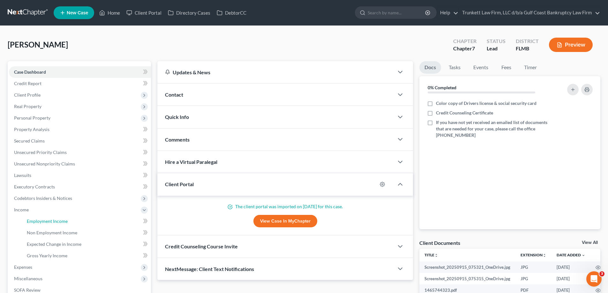
drag, startPoint x: 64, startPoint y: 220, endPoint x: 291, endPoint y: 233, distance: 227.1
click at [64, 219] on span "Employment Income" at bounding box center [47, 221] width 41 height 5
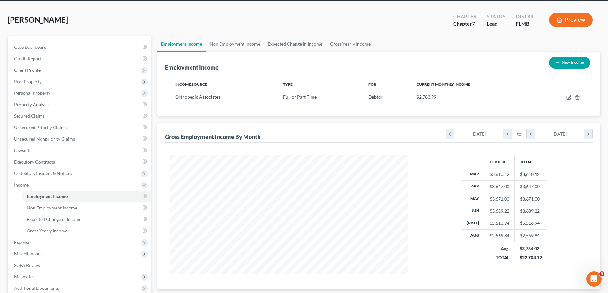
scroll to position [64, 0]
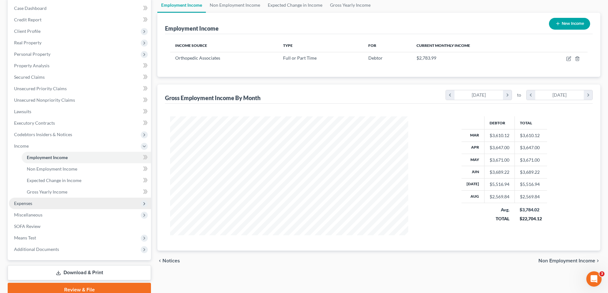
click at [30, 204] on span "Expenses" at bounding box center [23, 203] width 18 height 5
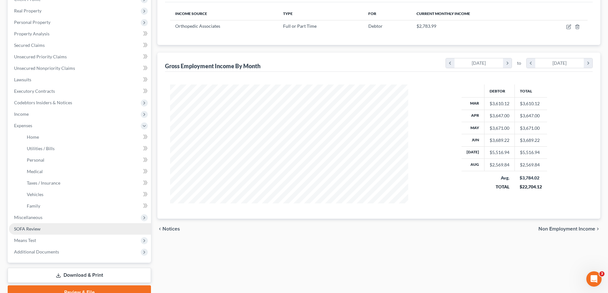
scroll to position [0, 0]
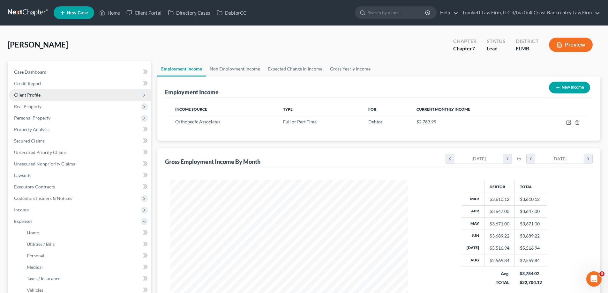
click at [37, 95] on span "Client Profile" at bounding box center [27, 94] width 27 height 5
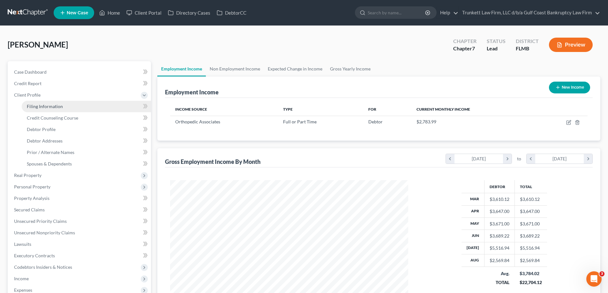
click at [48, 107] on span "Filing Information" at bounding box center [45, 106] width 36 height 5
select select "1"
select select "0"
select select "15"
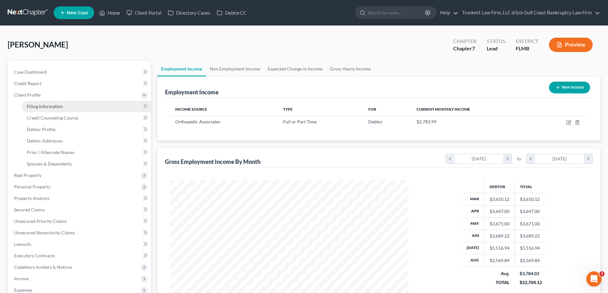
select select "0"
select select "9"
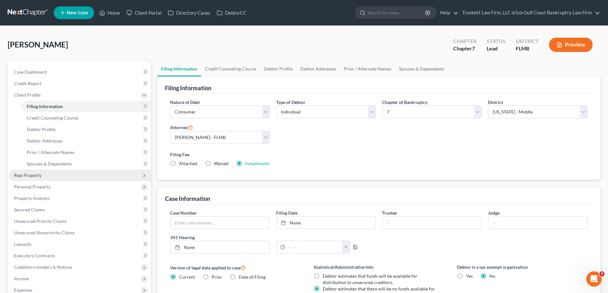
click at [40, 171] on span "Real Property" at bounding box center [80, 175] width 142 height 11
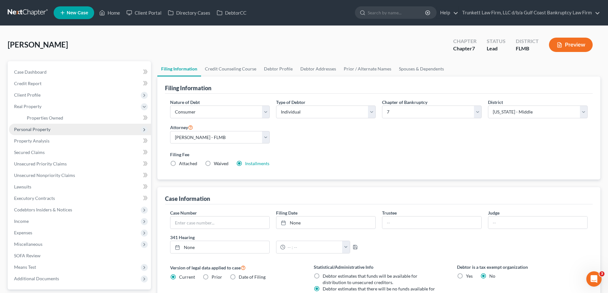
click at [43, 129] on span "Personal Property" at bounding box center [32, 129] width 36 height 5
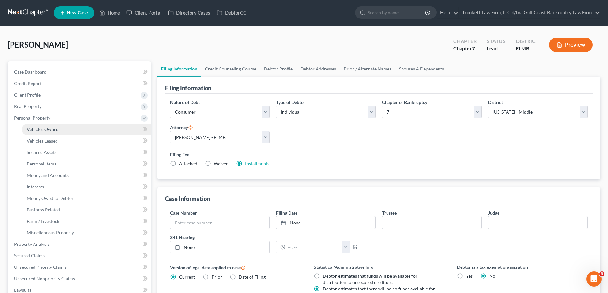
click at [54, 128] on span "Vehicles Owned" at bounding box center [43, 129] width 32 height 5
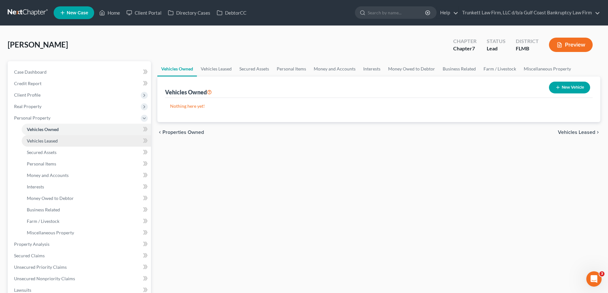
click at [49, 139] on span "Vehicles Leased" at bounding box center [42, 140] width 31 height 5
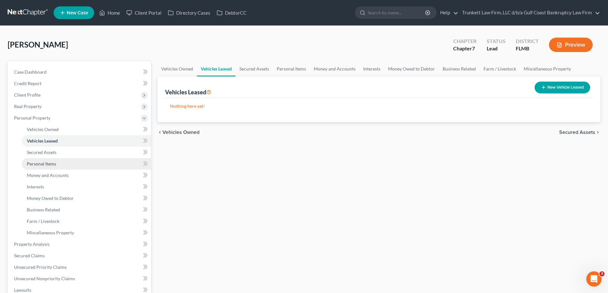
click at [52, 165] on span "Personal Items" at bounding box center [41, 163] width 29 height 5
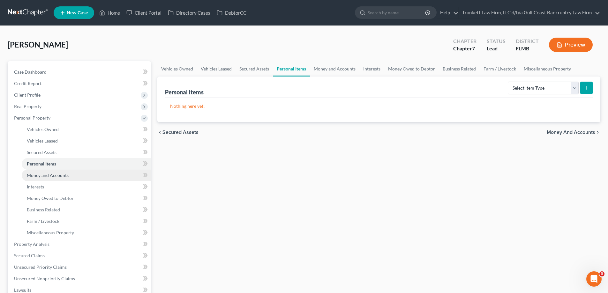
click at [50, 177] on span "Money and Accounts" at bounding box center [48, 175] width 42 height 5
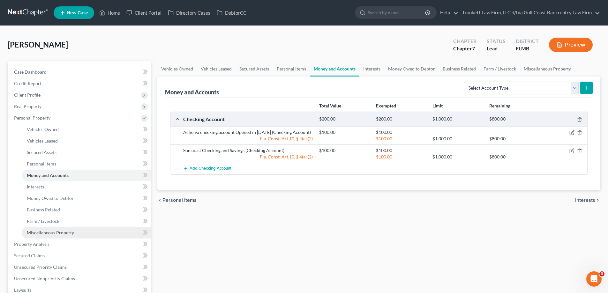
click at [46, 231] on span "Miscellaneous Property" at bounding box center [50, 232] width 47 height 5
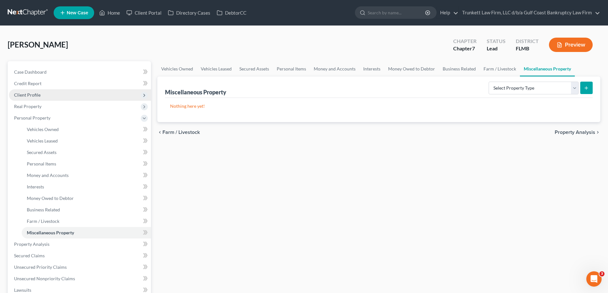
click at [35, 96] on span "Client Profile" at bounding box center [27, 94] width 27 height 5
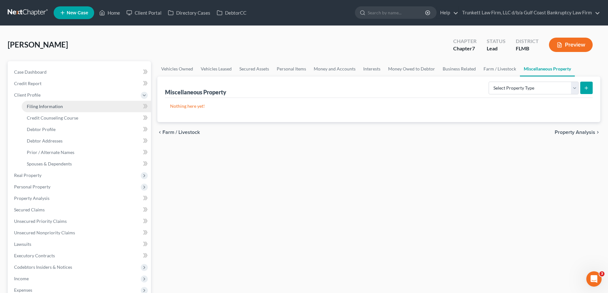
click at [55, 106] on span "Filing Information" at bounding box center [45, 106] width 36 height 5
select select "1"
select select "0"
select select "15"
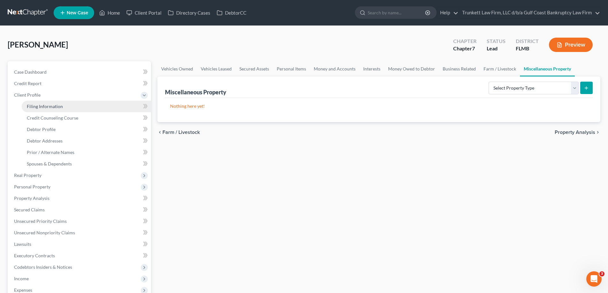
select select "0"
select select "9"
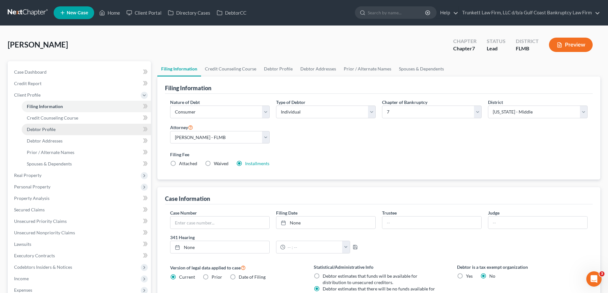
click at [55, 130] on link "Debtor Profile" at bounding box center [86, 129] width 129 height 11
select select "2"
select select "0"
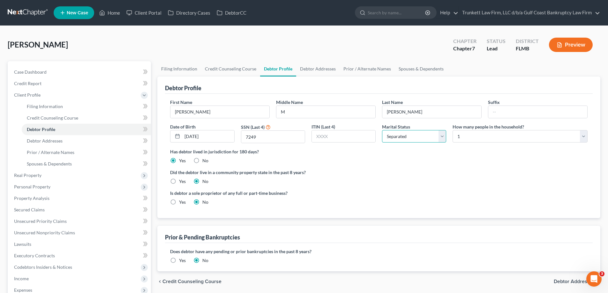
click at [400, 133] on select "Select Single Married Separated Divorced Widowed" at bounding box center [414, 136] width 64 height 13
select select "1"
click at [382, 130] on select "Select Single Married Separated Divorced Widowed" at bounding box center [414, 136] width 64 height 13
click at [481, 131] on select "Select 1 2 3 4 5 6 7 8 9 10 11 12 13 14 15 16 17 18 19 20" at bounding box center [520, 136] width 135 height 13
select select "1"
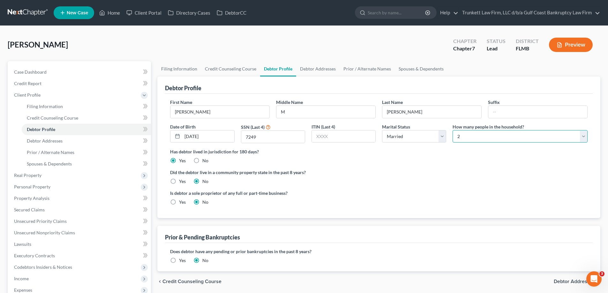
click at [453, 130] on select "Select 1 2 3 4 5 6 7 8 9 10 11 12 13 14 15 16 17 18 19 20" at bounding box center [520, 136] width 135 height 13
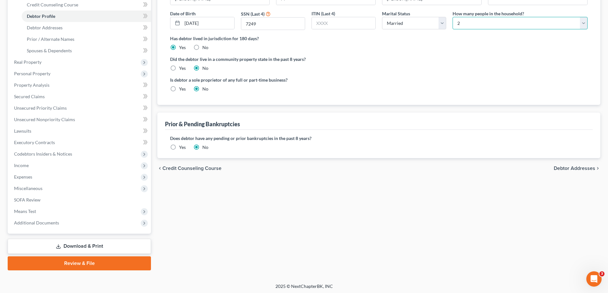
scroll to position [115, 0]
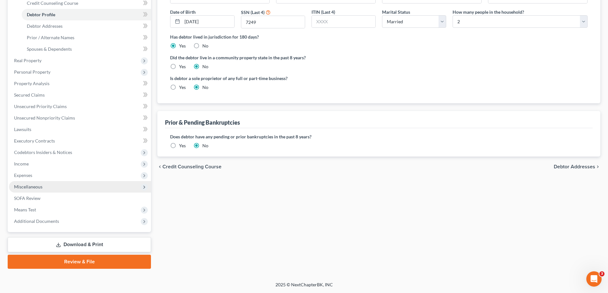
click at [37, 188] on span "Miscellaneous" at bounding box center [28, 186] width 28 height 5
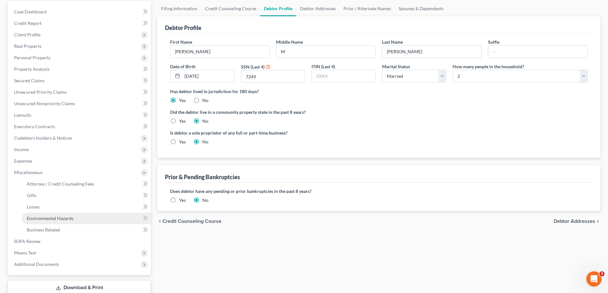
scroll to position [72, 0]
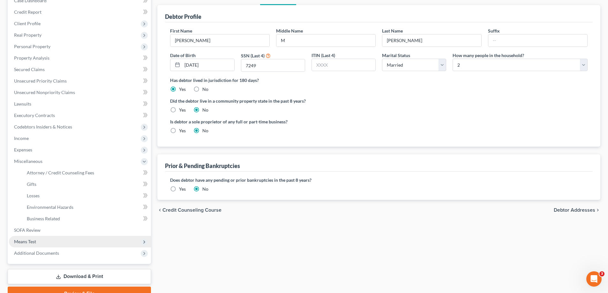
click at [36, 239] on span "Means Test" at bounding box center [25, 241] width 22 height 5
click at [76, 242] on span "Calculation and Presumption" at bounding box center [56, 241] width 58 height 5
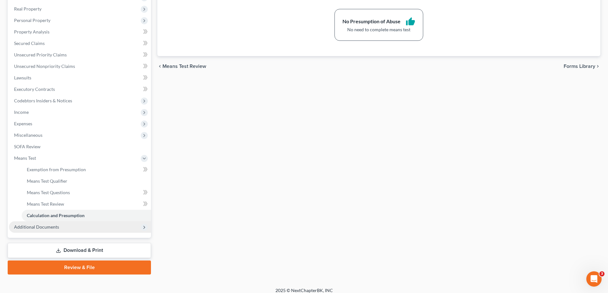
scroll to position [103, 0]
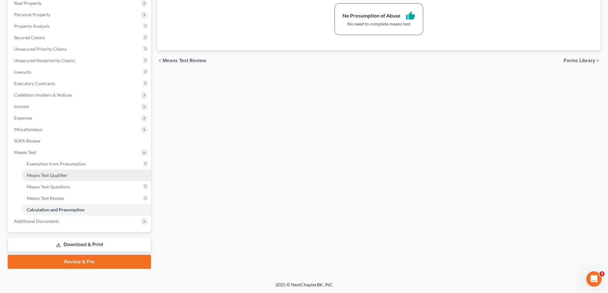
click at [65, 175] on span "Means Test Qualifier" at bounding box center [47, 175] width 41 height 5
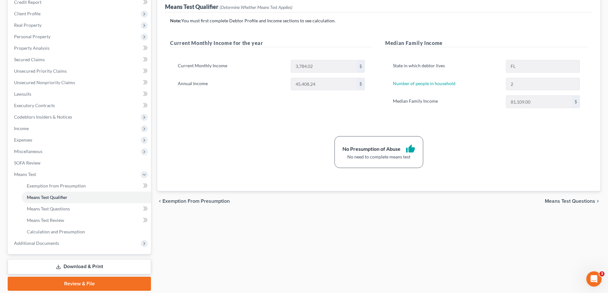
scroll to position [8, 0]
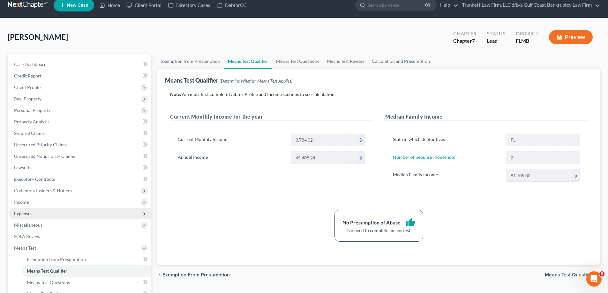
click at [26, 212] on span "Expenses" at bounding box center [23, 213] width 18 height 5
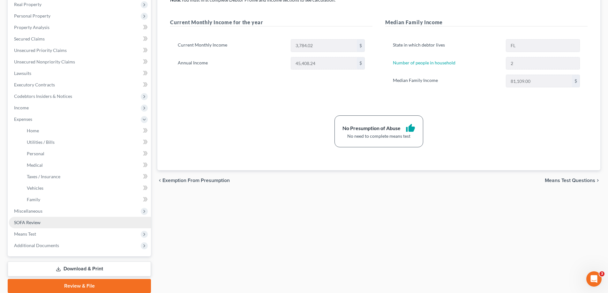
scroll to position [103, 0]
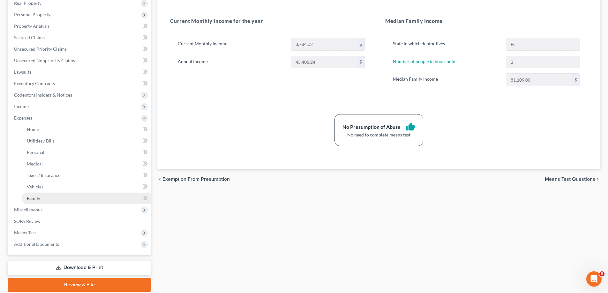
click at [41, 197] on link "Family" at bounding box center [86, 198] width 129 height 11
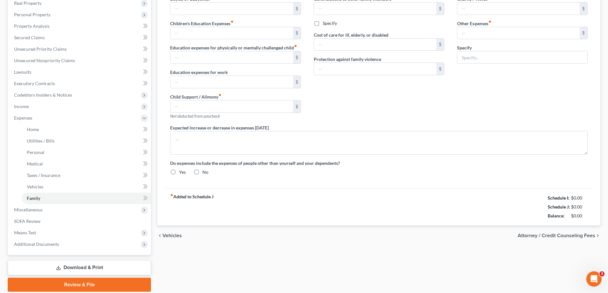
radio input "true"
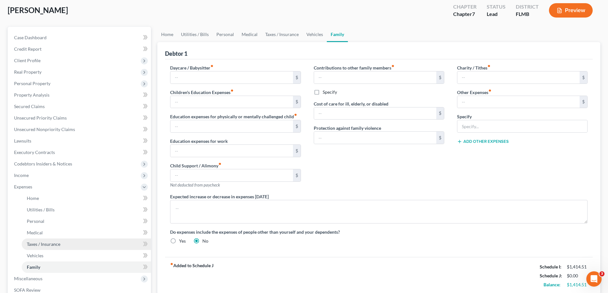
scroll to position [64, 0]
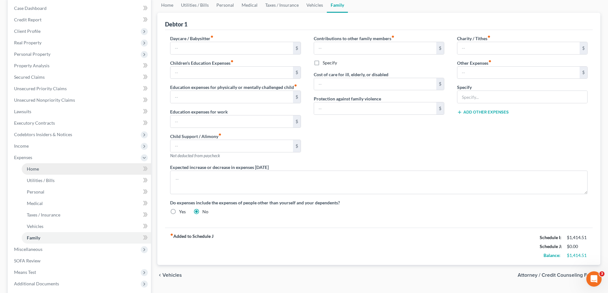
click at [37, 171] on span "Home" at bounding box center [33, 168] width 12 height 5
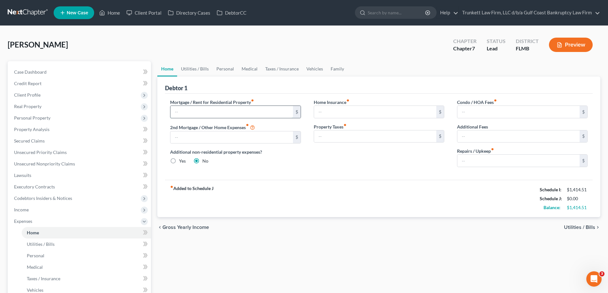
click at [198, 111] on input "text" at bounding box center [232, 112] width 122 height 12
type input "600"
click at [230, 111] on input "600" at bounding box center [232, 112] width 122 height 12
drag, startPoint x: 354, startPoint y: 110, endPoint x: 457, endPoint y: 112, distance: 102.5
click at [354, 110] on input "text" at bounding box center [375, 112] width 122 height 12
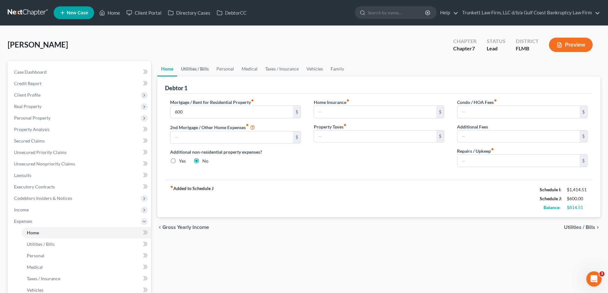
click at [197, 67] on link "Utilities / Bills" at bounding box center [194, 68] width 35 height 15
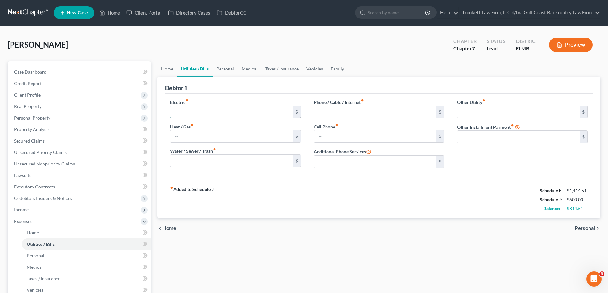
click at [192, 108] on input "text" at bounding box center [232, 112] width 122 height 12
type input "300"
click at [219, 69] on link "Personal" at bounding box center [225, 68] width 25 height 15
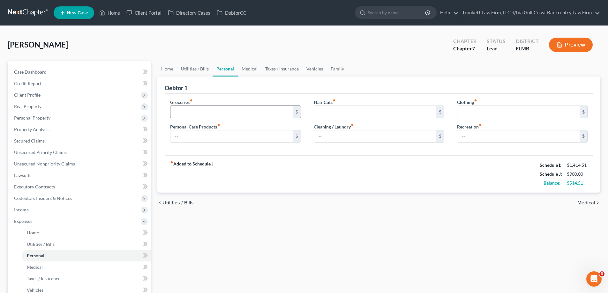
click at [191, 111] on input "text" at bounding box center [232, 112] width 122 height 12
type input "500"
click at [340, 112] on input "text" at bounding box center [375, 112] width 122 height 12
type input "75"
click at [472, 109] on input "text" at bounding box center [519, 112] width 122 height 12
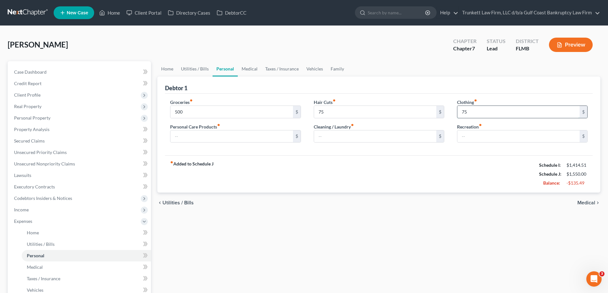
type input "7"
type input "100"
click at [195, 135] on input "text" at bounding box center [232, 137] width 122 height 12
type input "75"
click at [339, 137] on input "text" at bounding box center [375, 137] width 122 height 12
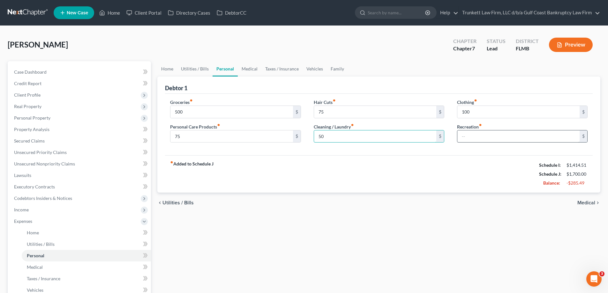
type input "50"
click at [472, 134] on input "text" at bounding box center [519, 137] width 122 height 12
type input "75"
click at [256, 67] on link "Medical" at bounding box center [250, 68] width 24 height 15
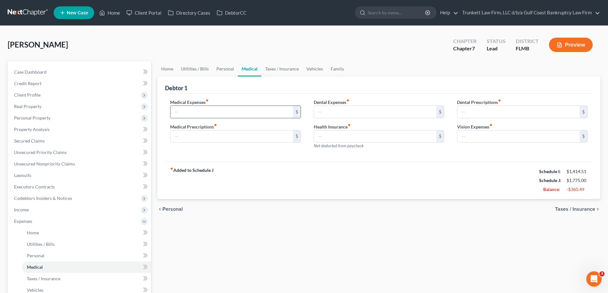
click at [177, 112] on input "text" at bounding box center [232, 112] width 122 height 12
type input "2"
type input "150"
click at [349, 111] on input "text" at bounding box center [375, 112] width 122 height 12
type input "50"
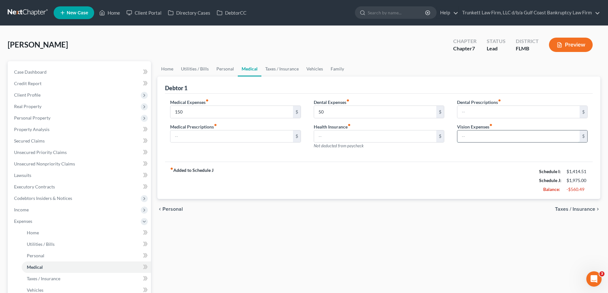
click at [472, 133] on input "text" at bounding box center [519, 137] width 122 height 12
type input "25"
click at [220, 131] on input "text" at bounding box center [232, 137] width 122 height 12
click at [230, 67] on link "Personal" at bounding box center [225, 68] width 25 height 15
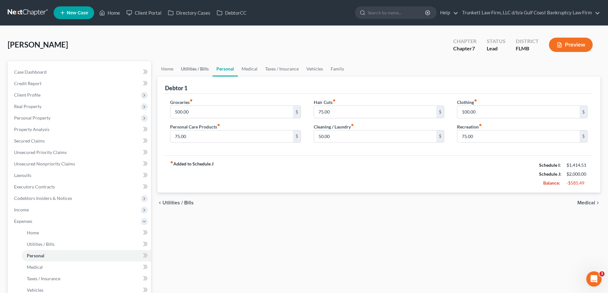
click at [196, 67] on link "Utilities / Bills" at bounding box center [194, 68] width 35 height 15
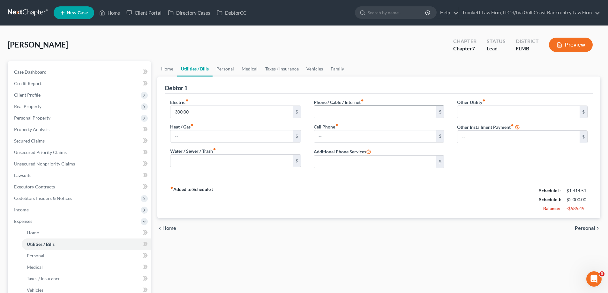
click at [358, 111] on input "text" at bounding box center [375, 112] width 122 height 12
type input "30"
click at [227, 68] on link "Personal" at bounding box center [225, 68] width 25 height 15
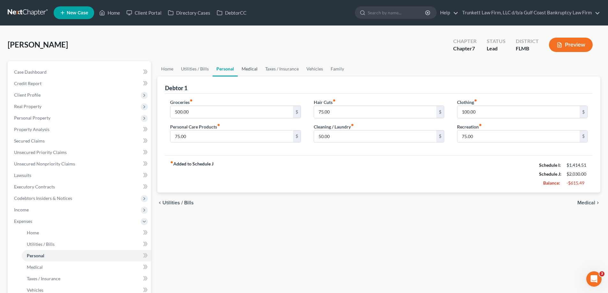
click at [249, 68] on link "Medical" at bounding box center [250, 68] width 24 height 15
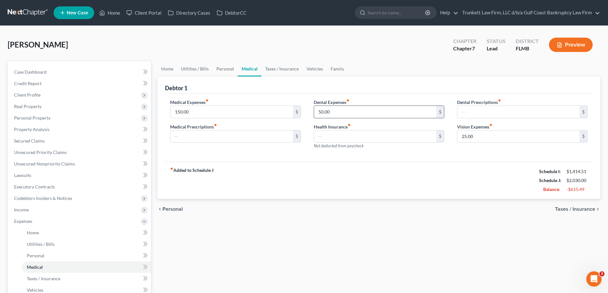
click at [336, 109] on input "50.00" at bounding box center [375, 112] width 122 height 12
type input "100"
click at [343, 113] on input "50.00" at bounding box center [375, 112] width 122 height 12
click at [337, 112] on input "50.00" at bounding box center [375, 112] width 122 height 12
click at [339, 109] on input "50.00" at bounding box center [375, 112] width 122 height 12
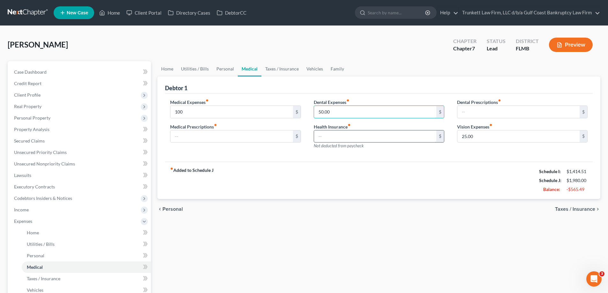
drag, startPoint x: 339, startPoint y: 109, endPoint x: 392, endPoint y: 138, distance: 60.6
click at [302, 109] on div "Medical Expenses fiber_manual_record 100 $ Medical Prescriptions fiber_manual_r…" at bounding box center [379, 127] width 430 height 56
click at [280, 69] on link "Taxes / Insurance" at bounding box center [282, 68] width 41 height 15
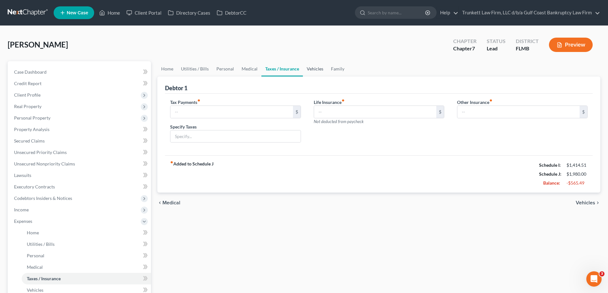
click at [317, 69] on link "Vehicles" at bounding box center [315, 68] width 24 height 15
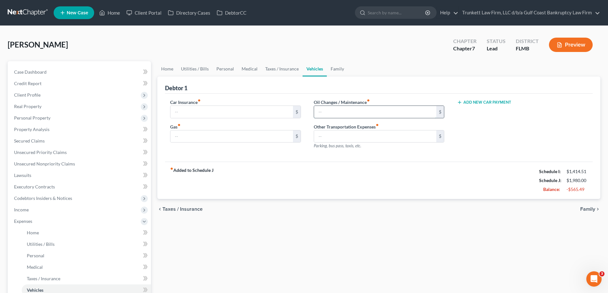
click at [330, 111] on input "text" at bounding box center [375, 112] width 122 height 12
click at [224, 135] on input "text" at bounding box center [232, 137] width 122 height 12
click at [328, 134] on input "text" at bounding box center [375, 137] width 122 height 12
click at [28, 209] on span "Income" at bounding box center [21, 209] width 15 height 5
drag, startPoint x: 57, startPoint y: 223, endPoint x: 273, endPoint y: 198, distance: 217.6
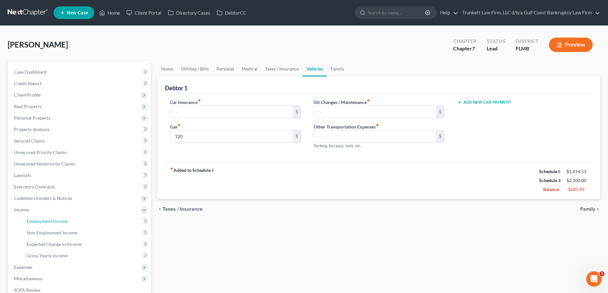
click at [57, 223] on span "Employment Income" at bounding box center [47, 221] width 41 height 5
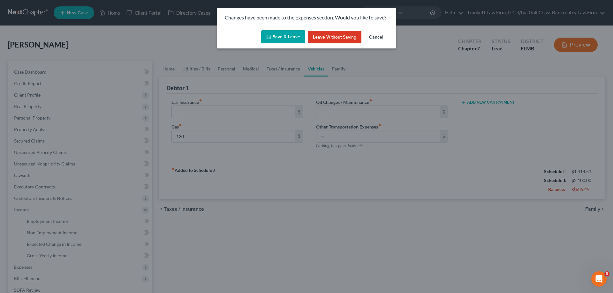
click at [287, 34] on button "Save & Leave" at bounding box center [283, 36] width 44 height 13
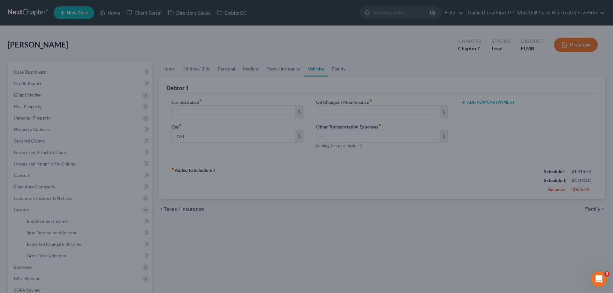
type input "120.00"
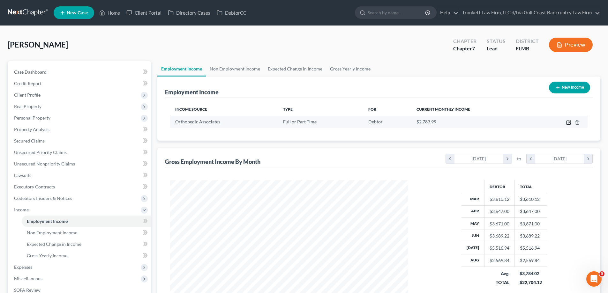
click at [571, 122] on icon "button" at bounding box center [568, 122] width 5 height 5
select select "0"
select select "9"
select select "2"
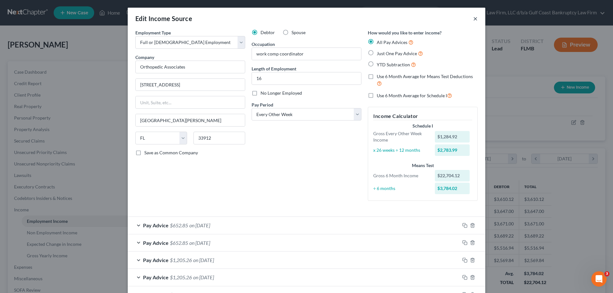
click at [473, 19] on button "×" at bounding box center [475, 19] width 4 height 8
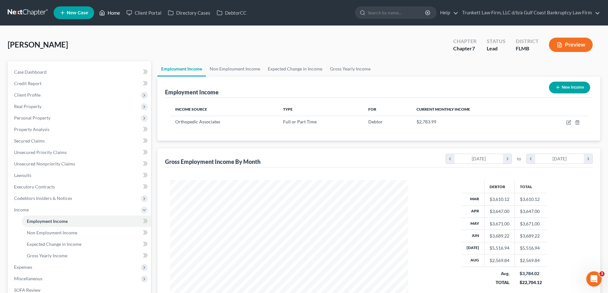
click at [117, 14] on link "Home" at bounding box center [109, 12] width 27 height 11
